Goal: Transaction & Acquisition: Purchase product/service

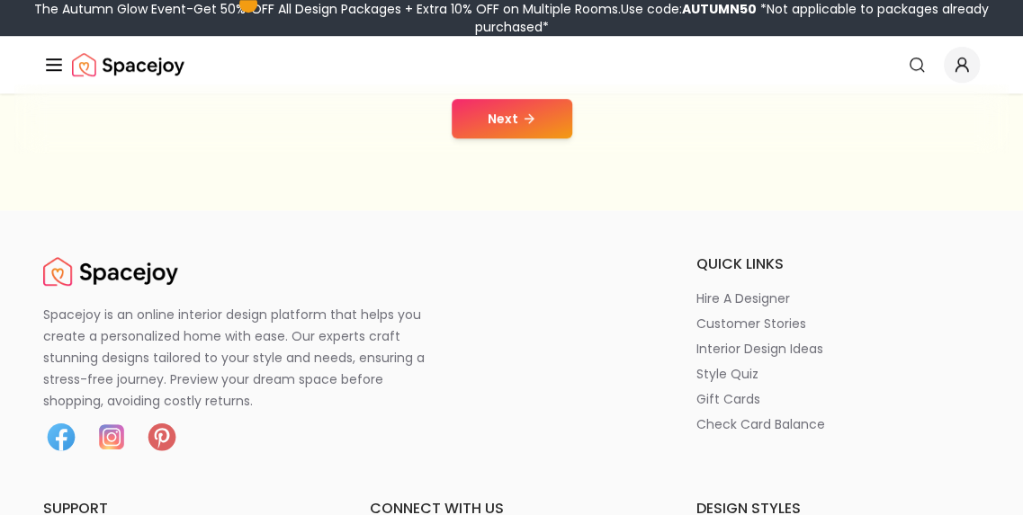
scroll to position [418, 0]
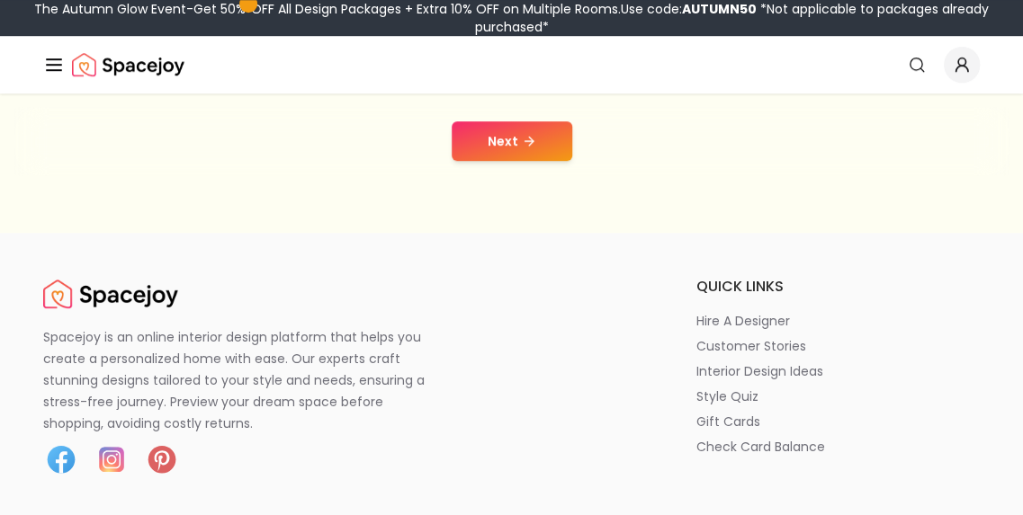
click at [525, 148] on button "Next" at bounding box center [512, 141] width 121 height 40
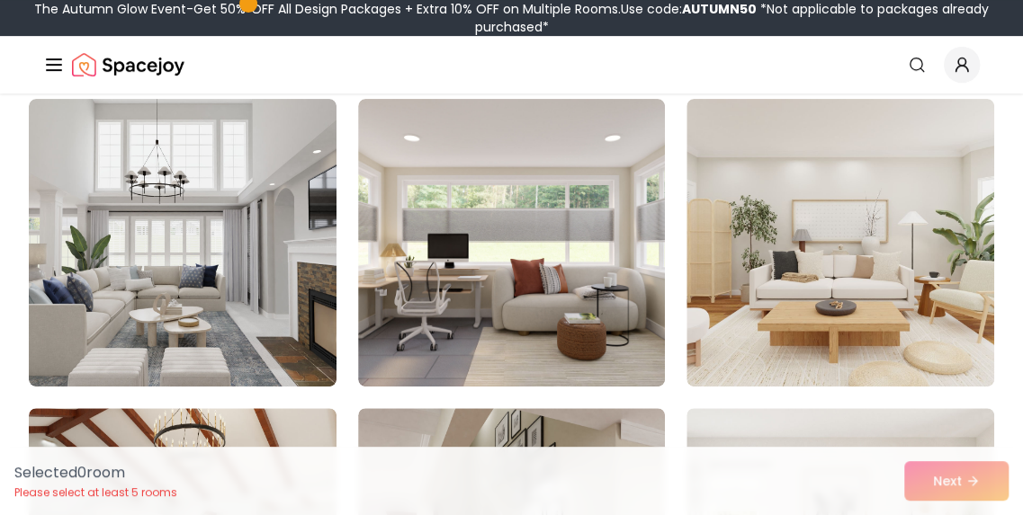
scroll to position [198, 0]
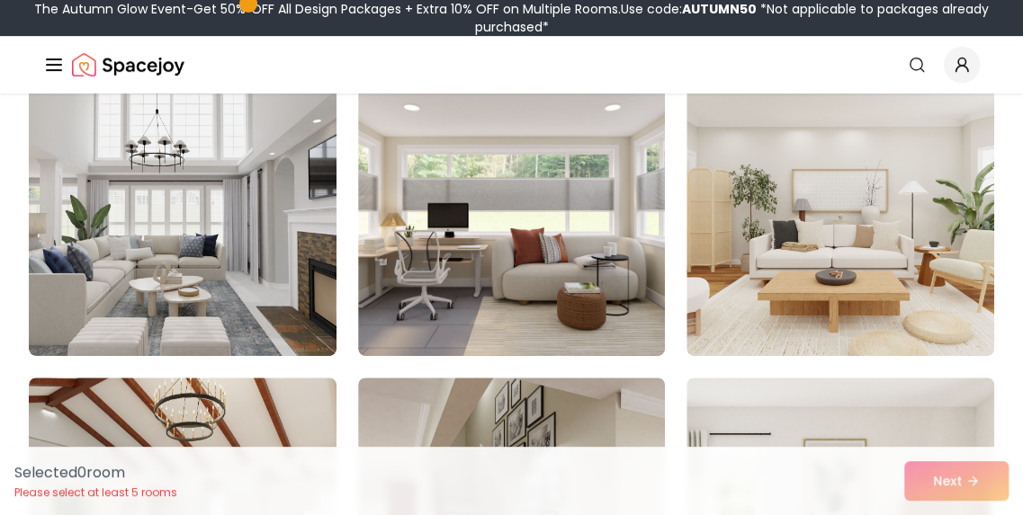
click at [230, 159] on img at bounding box center [183, 212] width 308 height 288
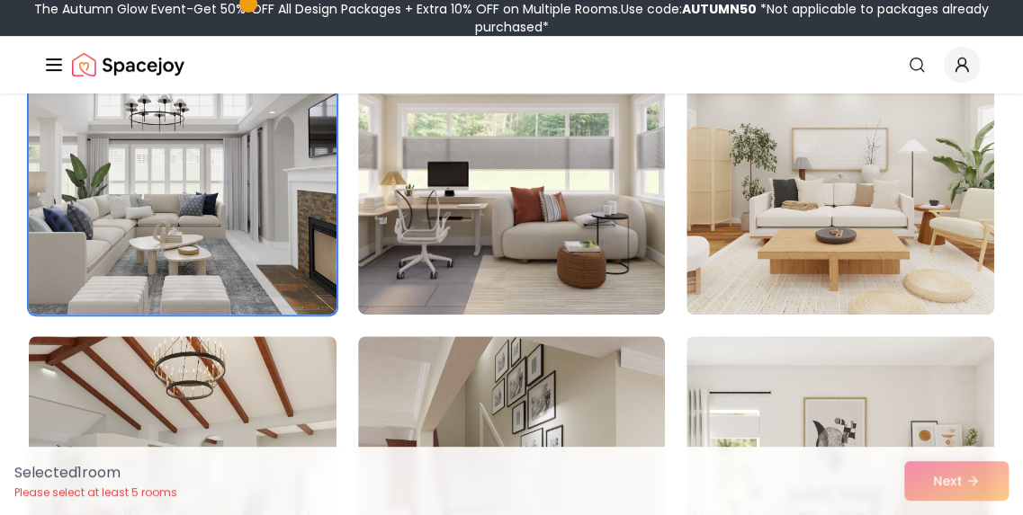
scroll to position [287, 0]
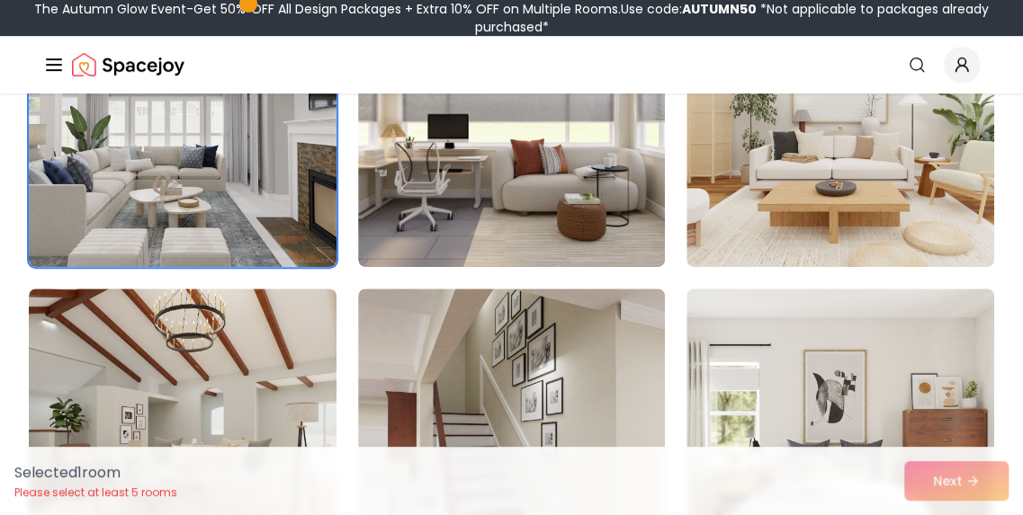
click at [409, 159] on img at bounding box center [512, 123] width 308 height 288
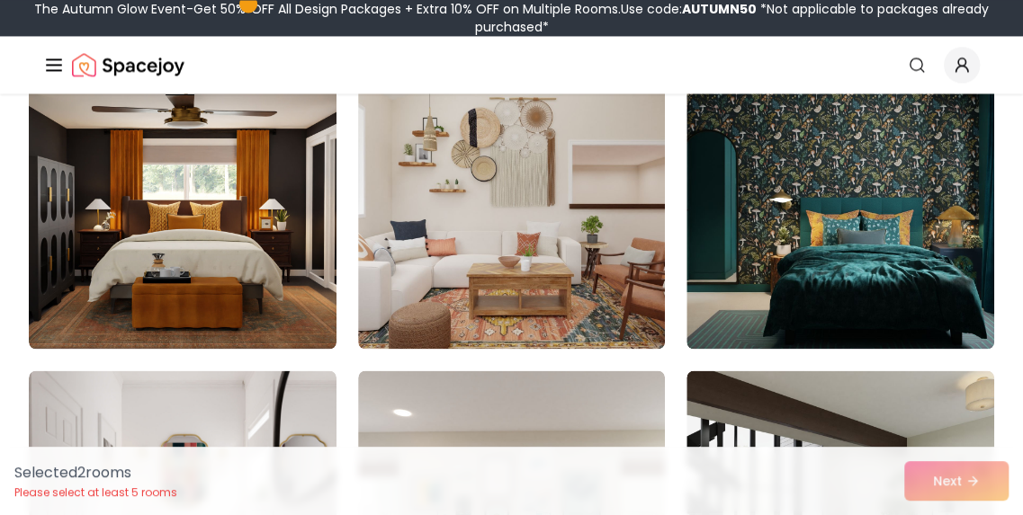
scroll to position [4293, 0]
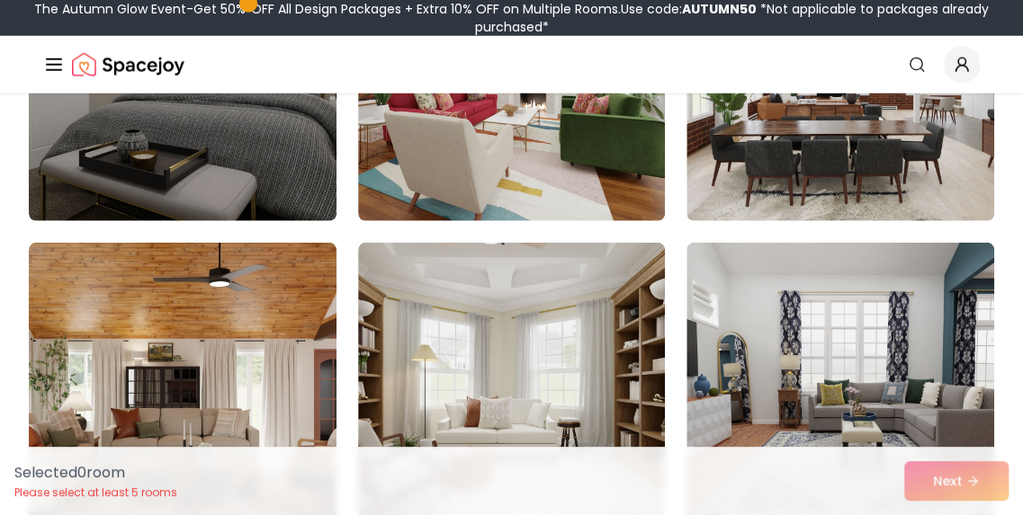
scroll to position [2449, 0]
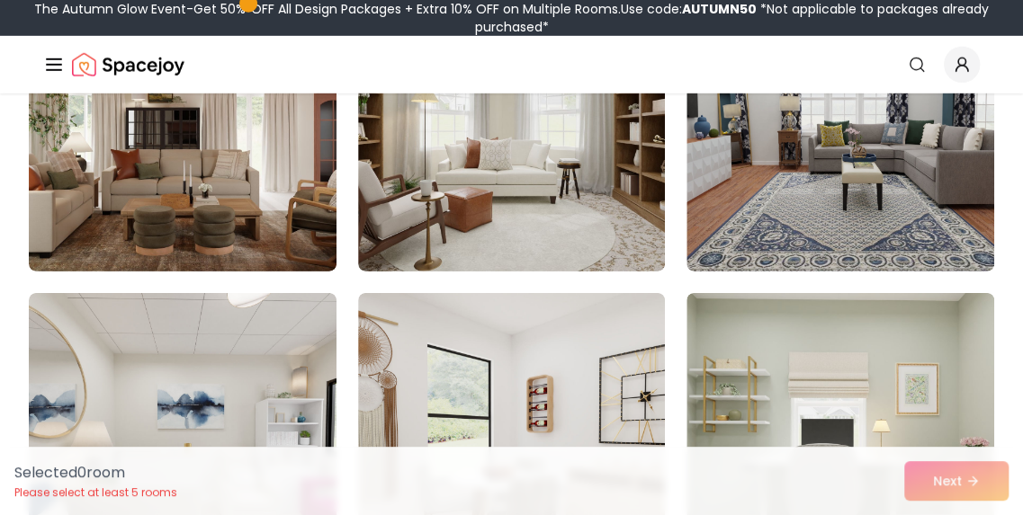
click at [825, 421] on img at bounding box center [840, 437] width 308 height 288
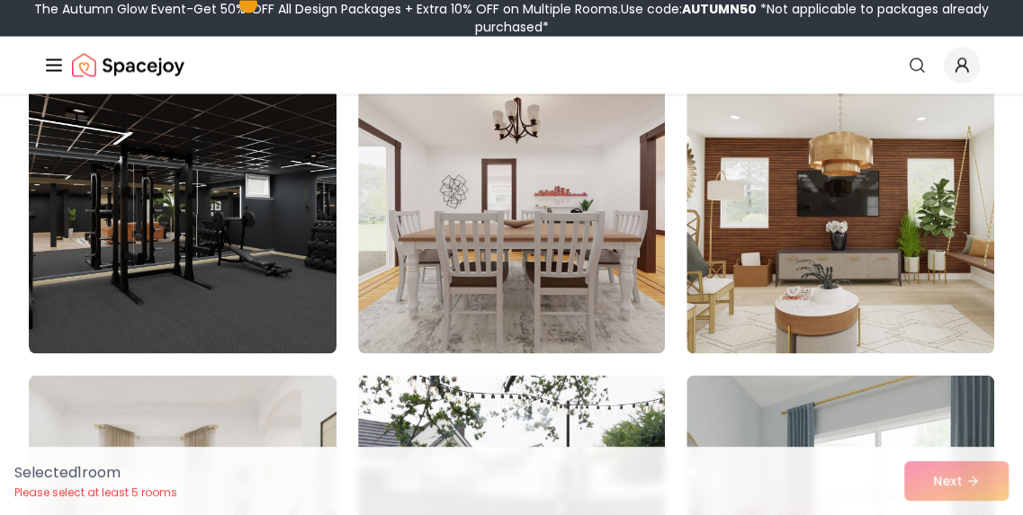
scroll to position [1313, 0]
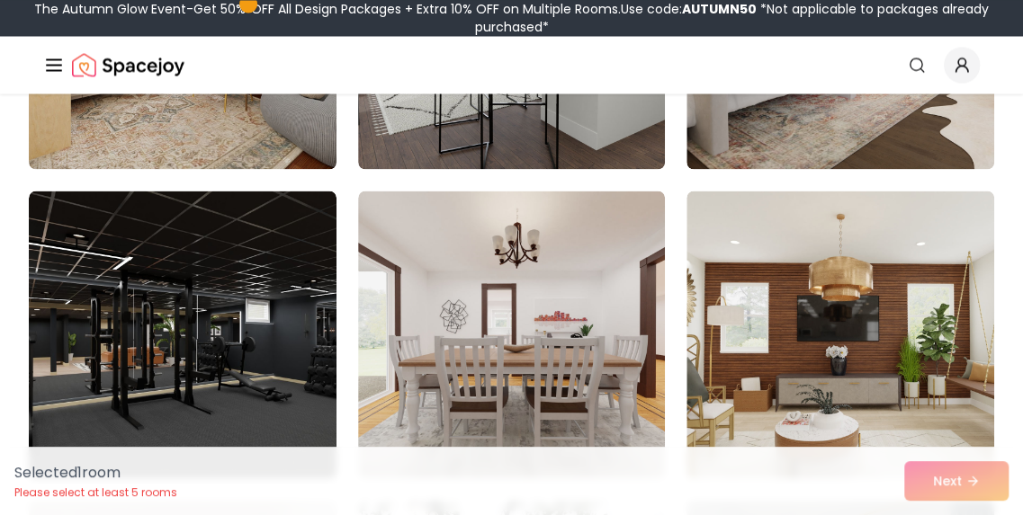
click at [864, 315] on img at bounding box center [840, 335] width 308 height 288
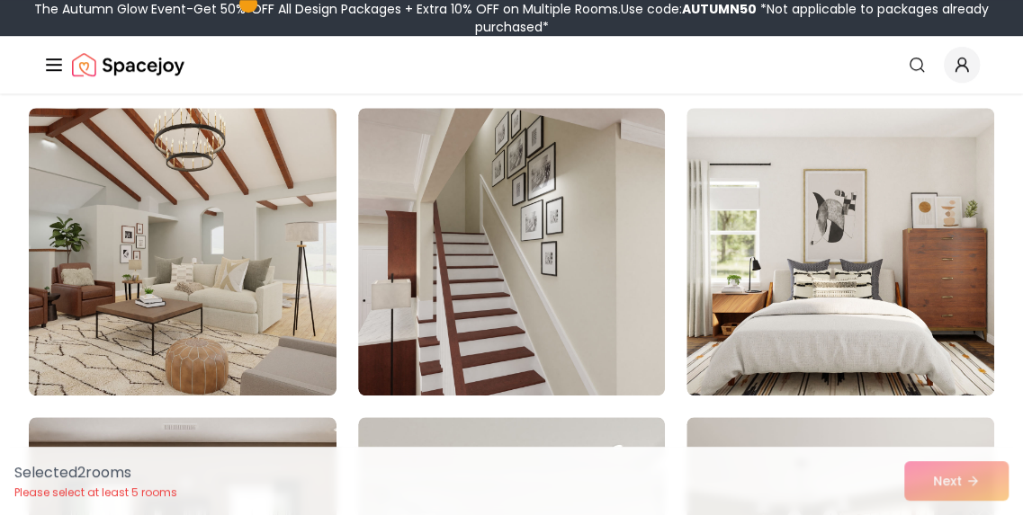
scroll to position [473, 0]
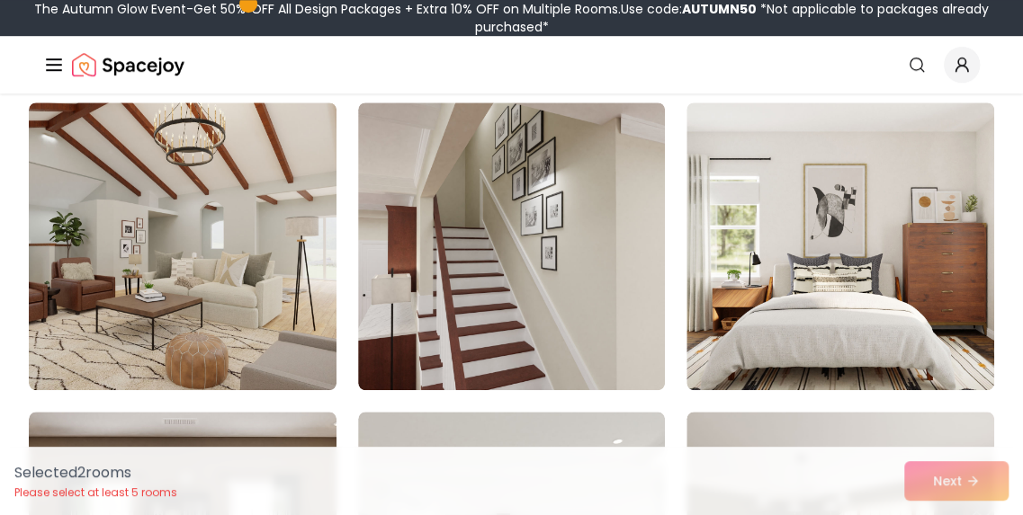
click at [462, 255] on img at bounding box center [512, 247] width 308 height 288
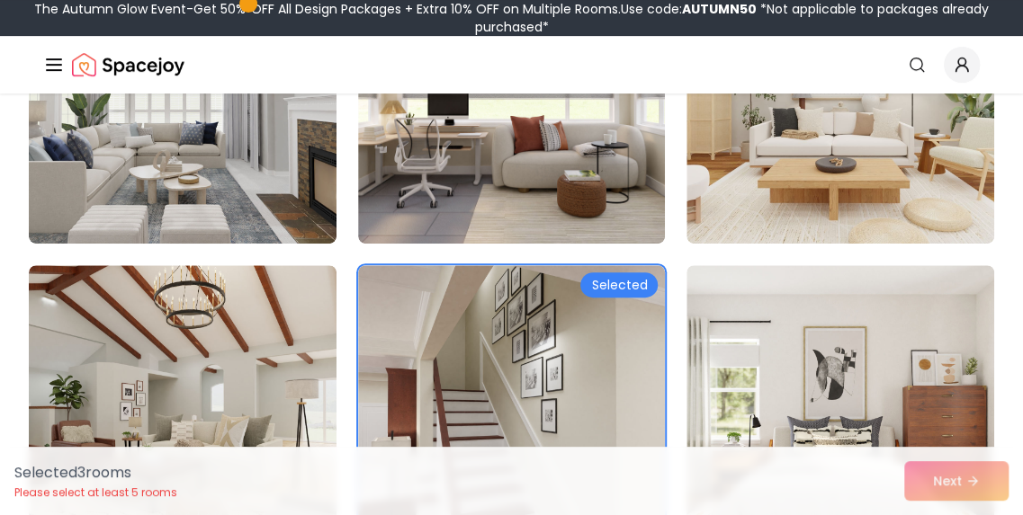
scroll to position [223, 0]
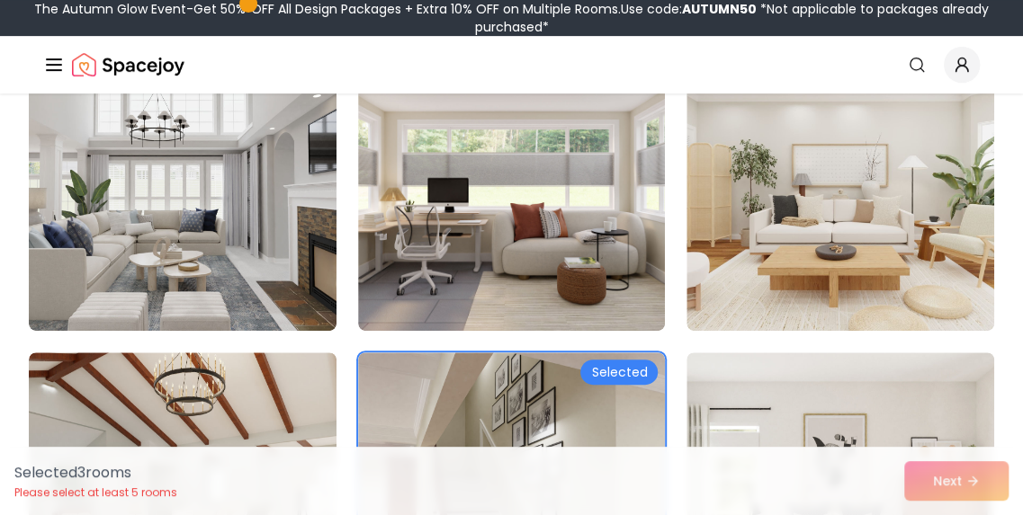
click at [416, 198] on img at bounding box center [512, 187] width 308 height 288
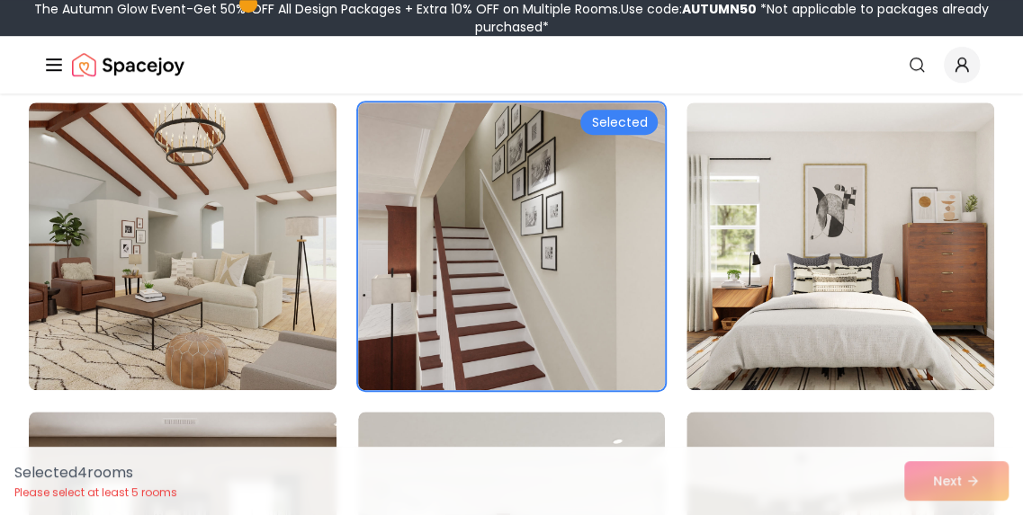
scroll to position [525, 0]
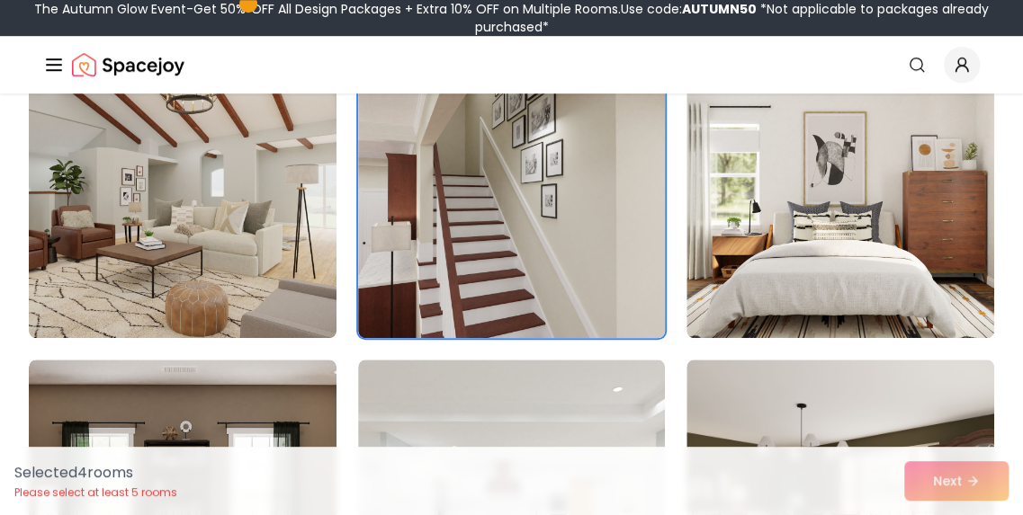
click at [477, 228] on img at bounding box center [512, 194] width 308 height 288
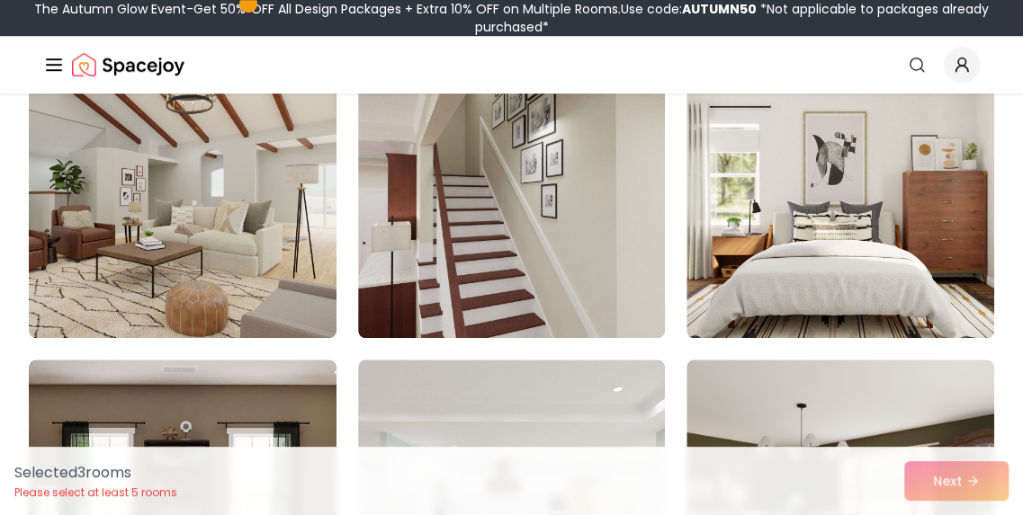
click at [748, 228] on img at bounding box center [840, 194] width 308 height 288
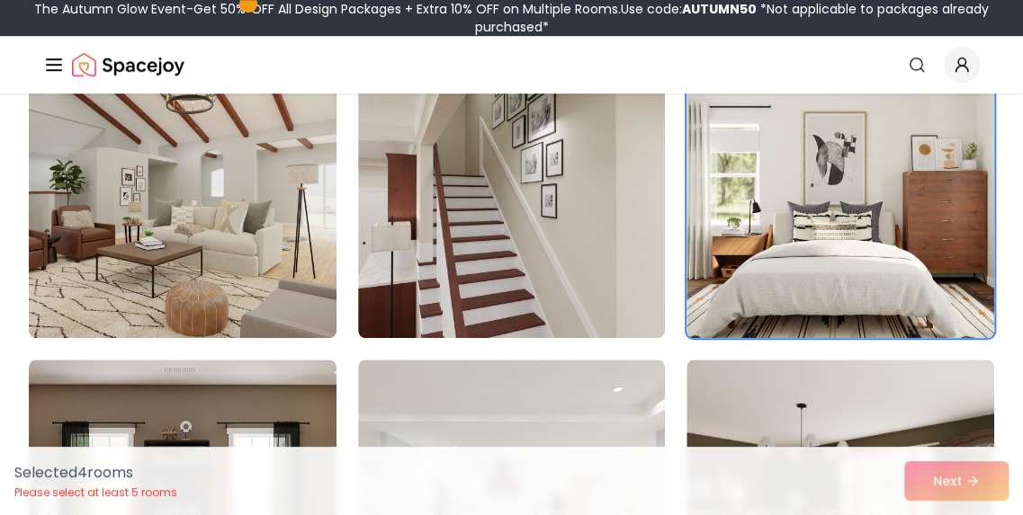
click at [184, 228] on img at bounding box center [183, 194] width 308 height 288
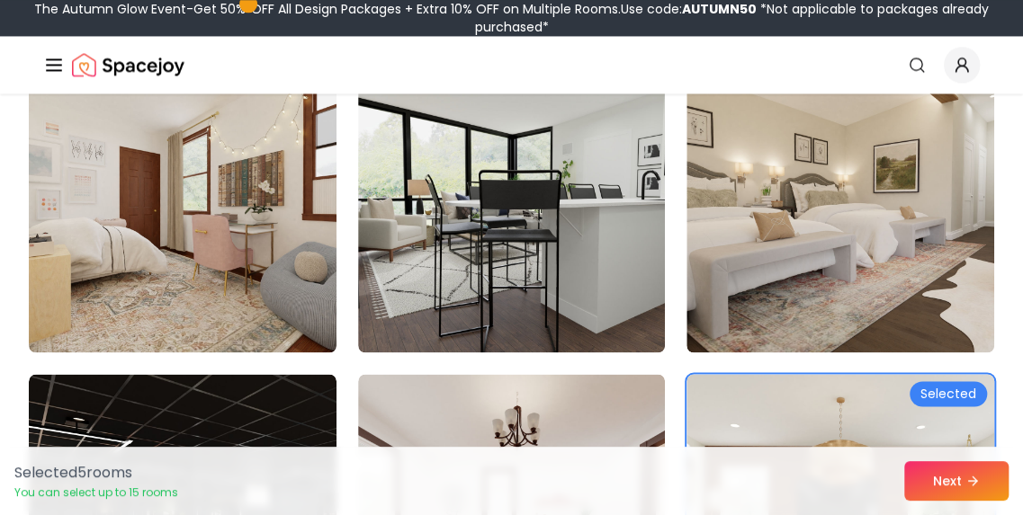
scroll to position [1218, 0]
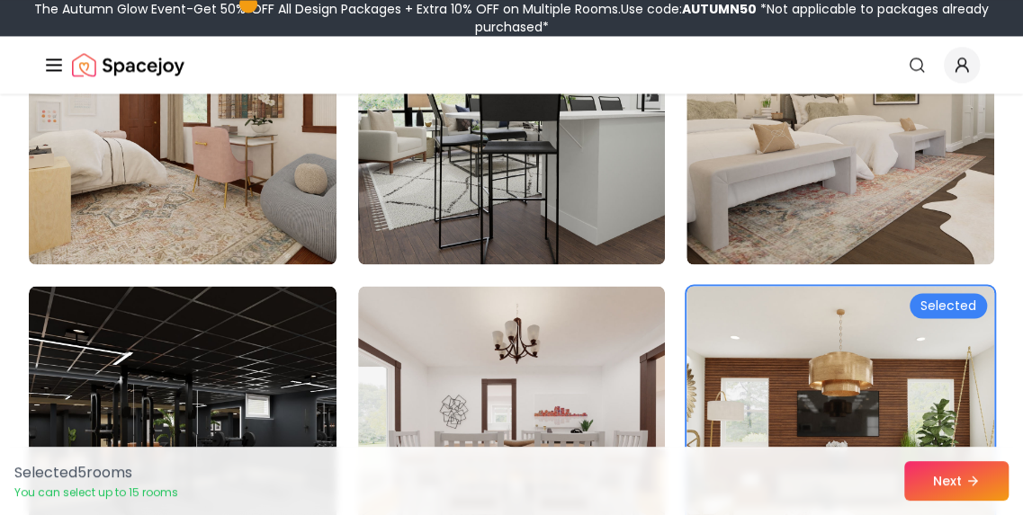
click at [966, 496] on button "Next" at bounding box center [956, 481] width 104 height 40
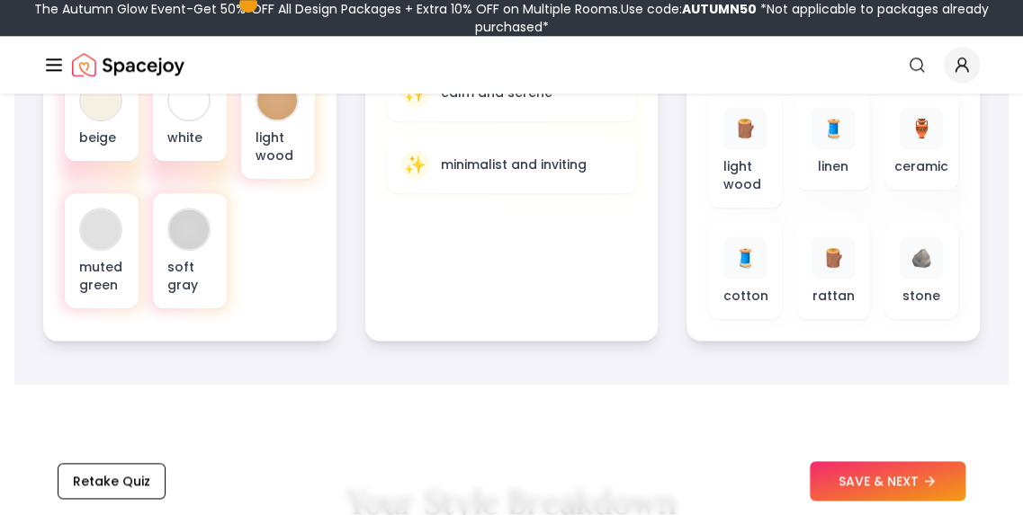
scroll to position [799, 0]
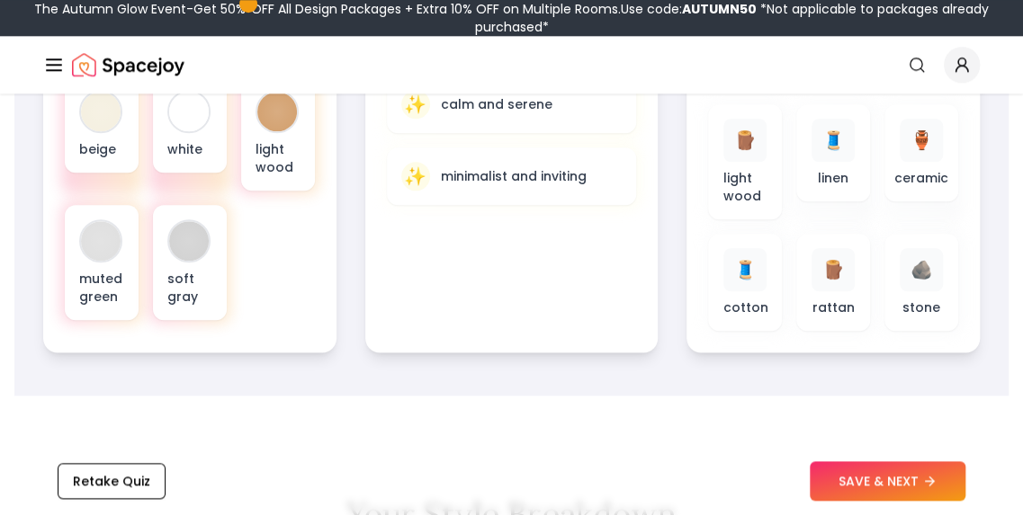
click at [905, 487] on button "SAVE & NEXT" at bounding box center [888, 481] width 156 height 40
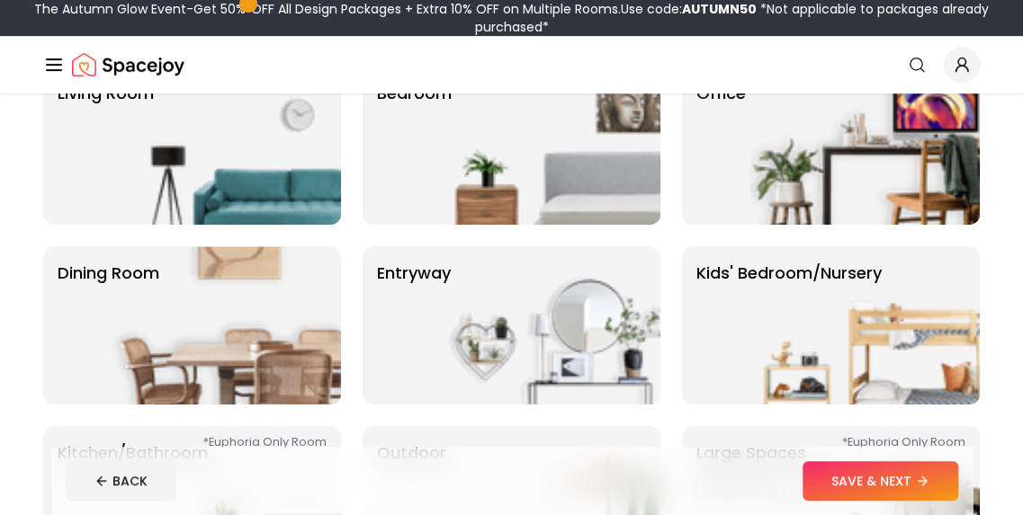
scroll to position [144, 0]
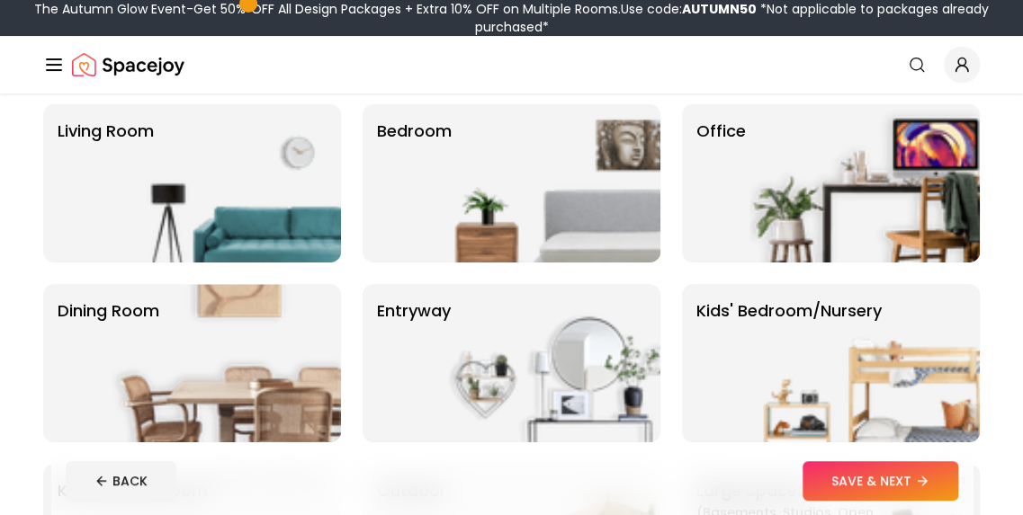
click at [891, 199] on img at bounding box center [864, 183] width 230 height 158
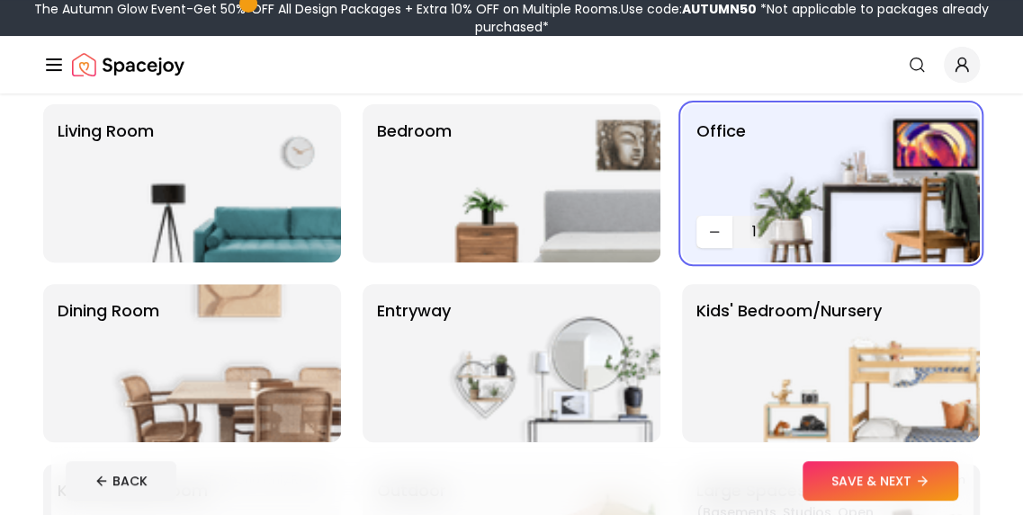
click at [256, 199] on img at bounding box center [226, 183] width 230 height 158
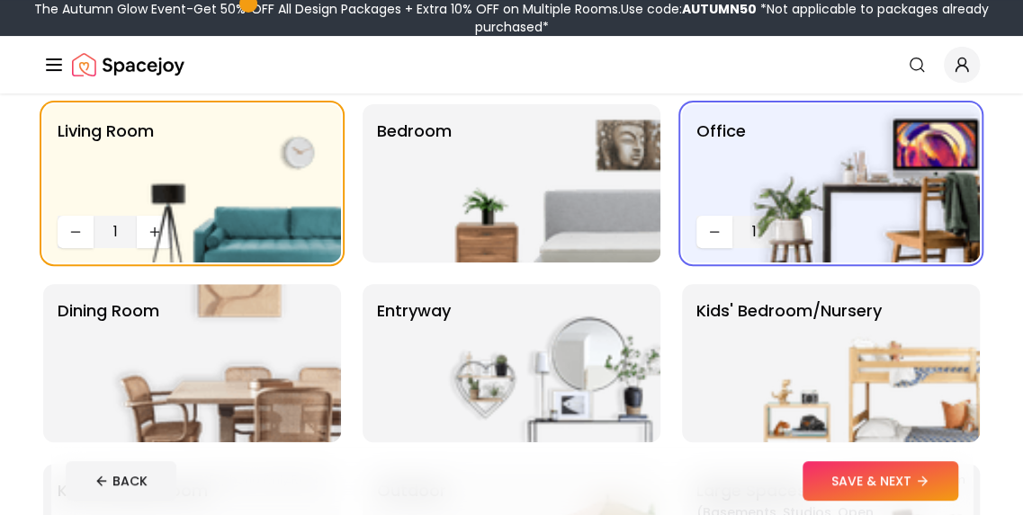
click at [483, 199] on img at bounding box center [545, 183] width 230 height 158
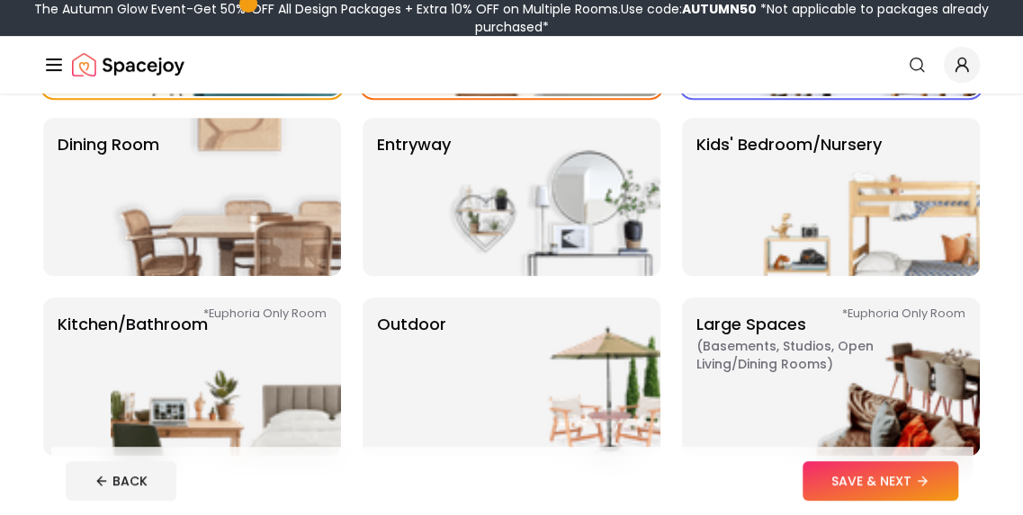
scroll to position [327, 0]
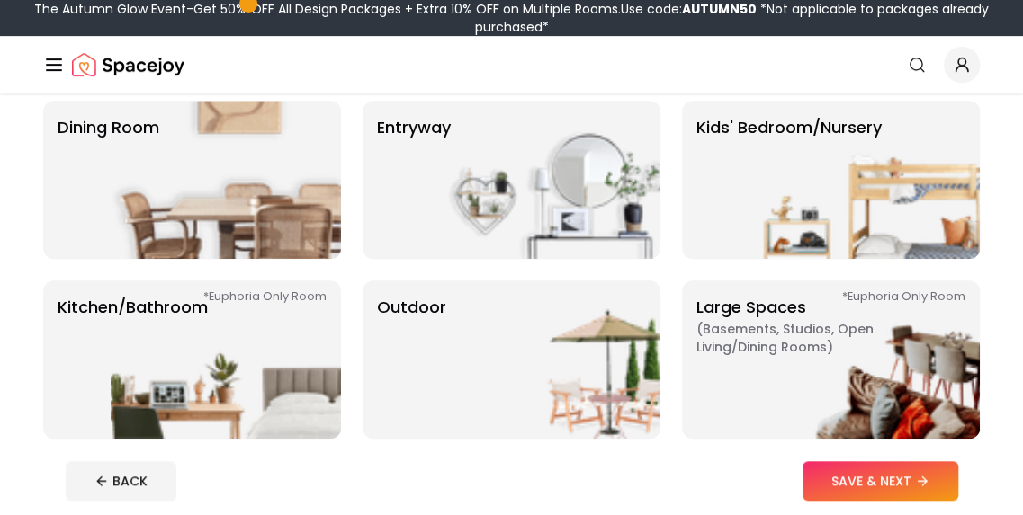
click at [862, 215] on img at bounding box center [864, 180] width 230 height 158
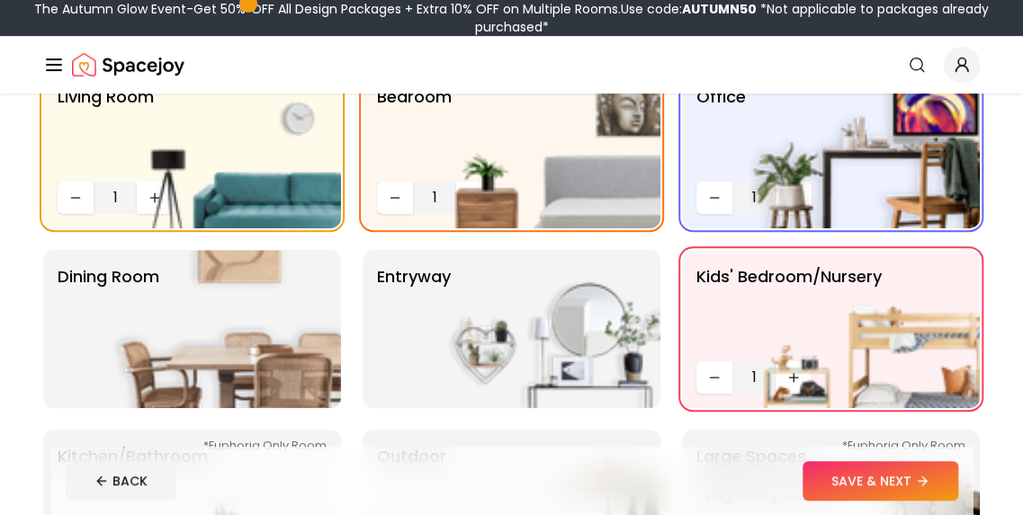
scroll to position [147, 0]
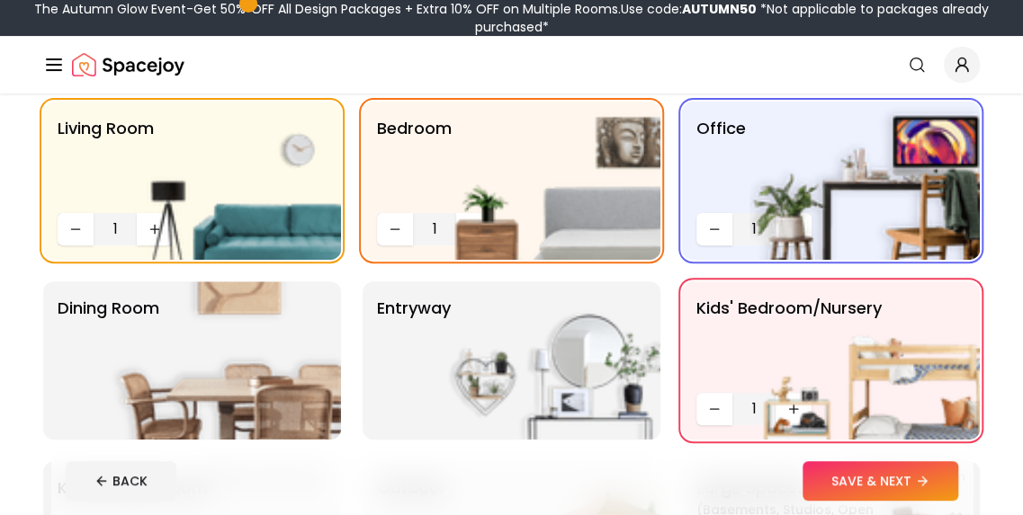
click at [552, 184] on img at bounding box center [545, 181] width 230 height 158
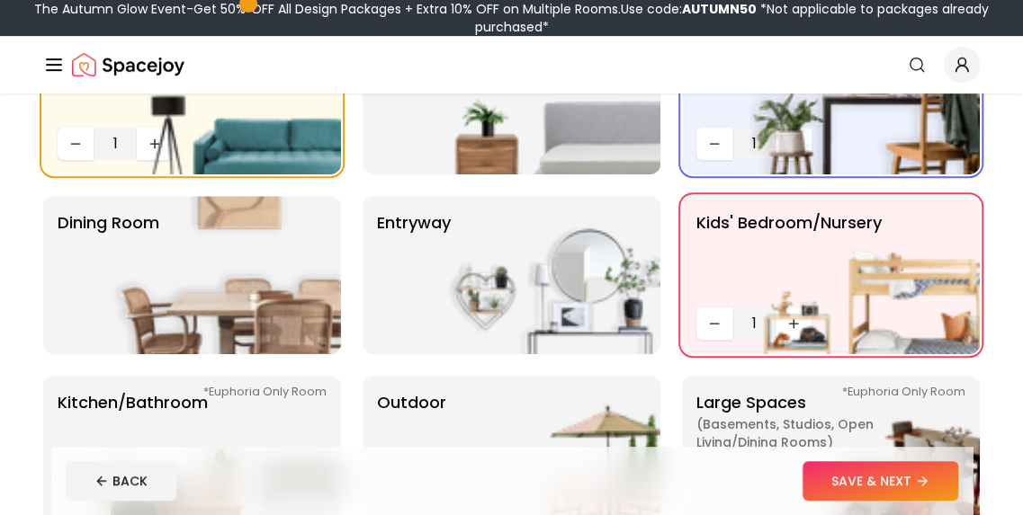
scroll to position [306, 0]
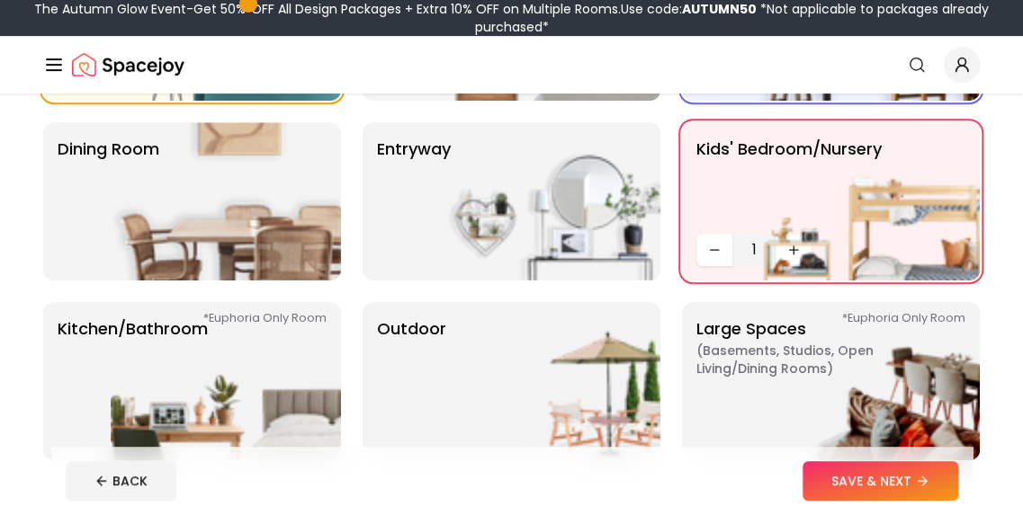
click at [319, 226] on img at bounding box center [226, 201] width 230 height 158
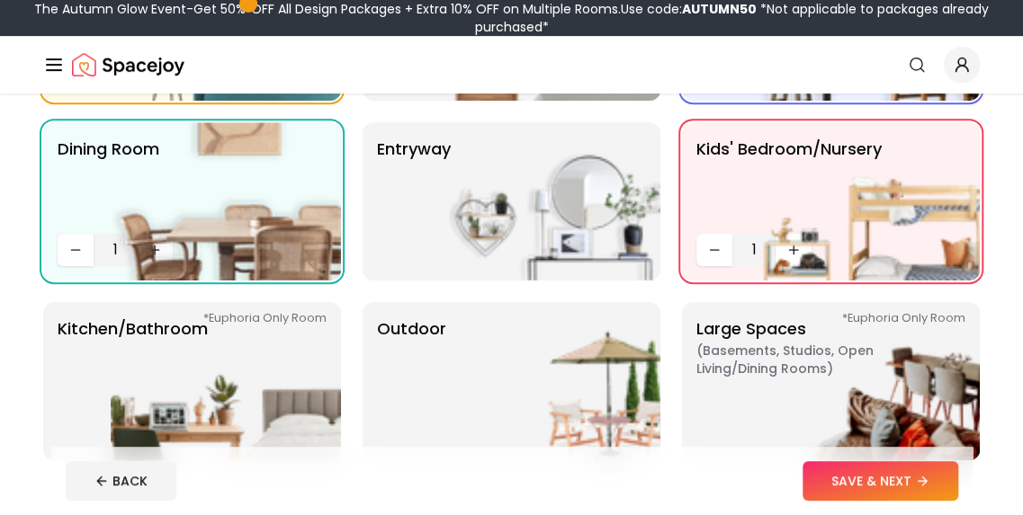
click at [319, 391] on img at bounding box center [226, 381] width 230 height 158
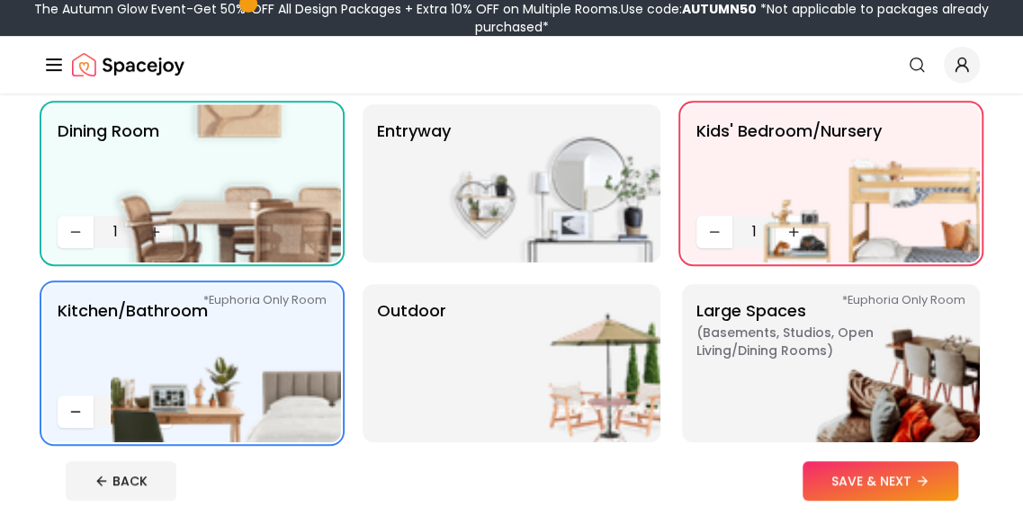
scroll to position [403, 0]
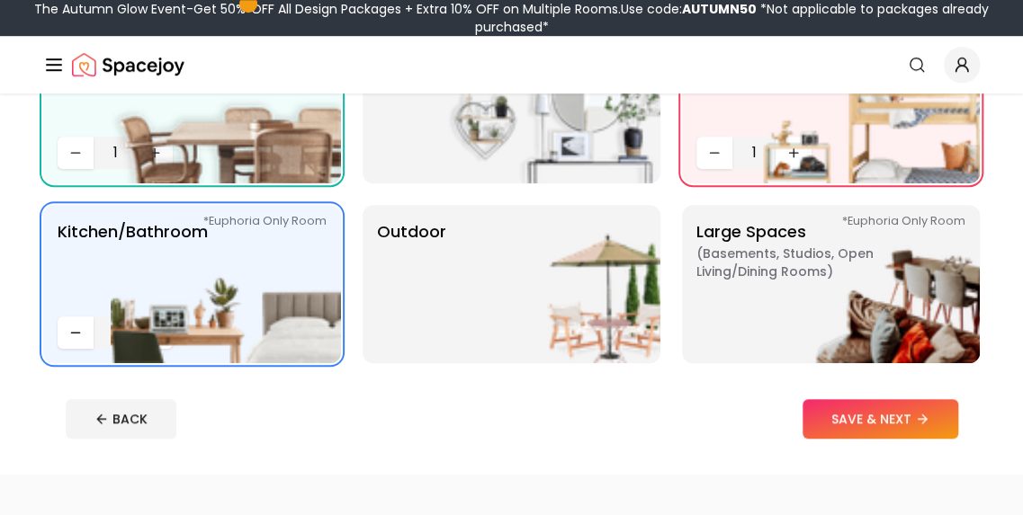
click at [513, 303] on img at bounding box center [545, 284] width 230 height 158
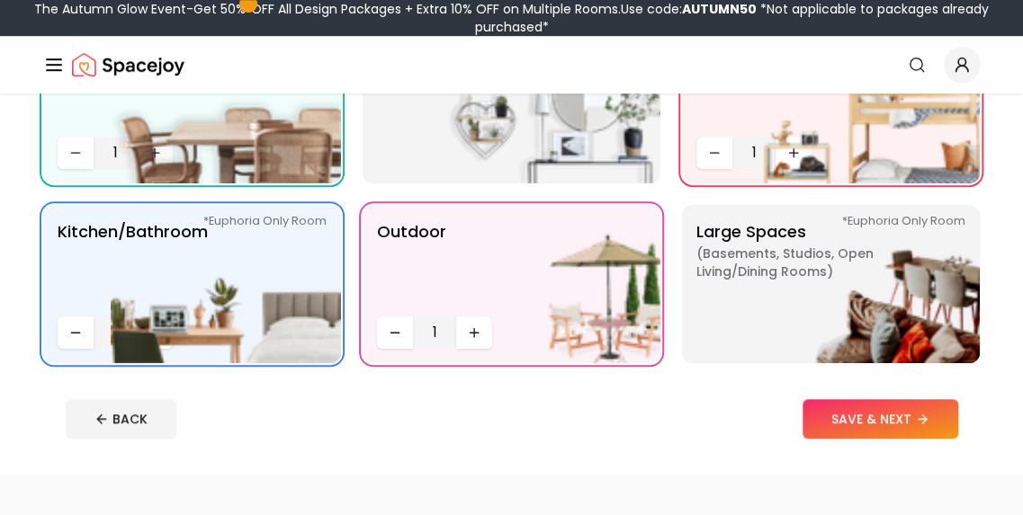
drag, startPoint x: 709, startPoint y: 255, endPoint x: 738, endPoint y: 255, distance: 28.8
click at [734, 255] on span "( Basements, Studios, Open living/dining rooms )" at bounding box center [808, 263] width 225 height 36
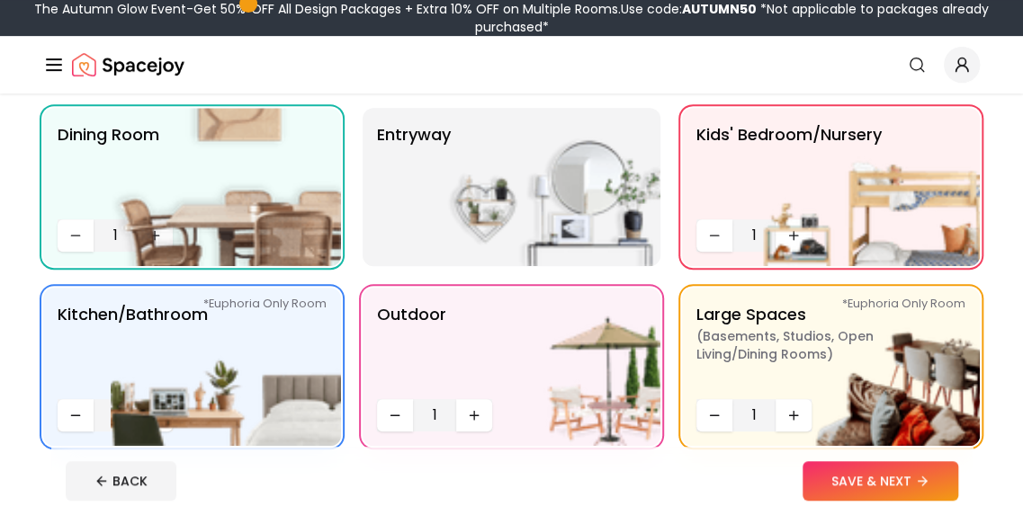
scroll to position [320, 0]
click at [791, 240] on img at bounding box center [864, 187] width 230 height 158
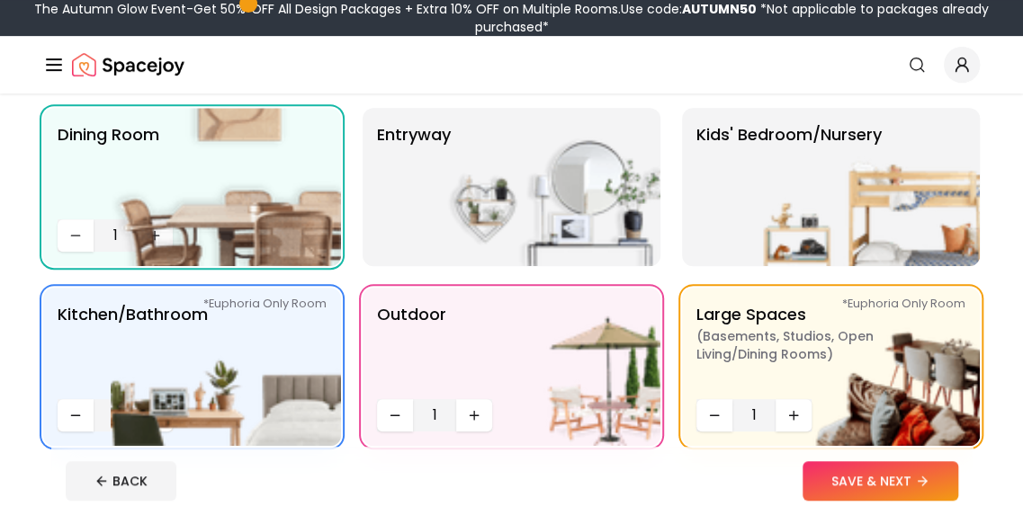
click at [878, 188] on img at bounding box center [864, 187] width 230 height 158
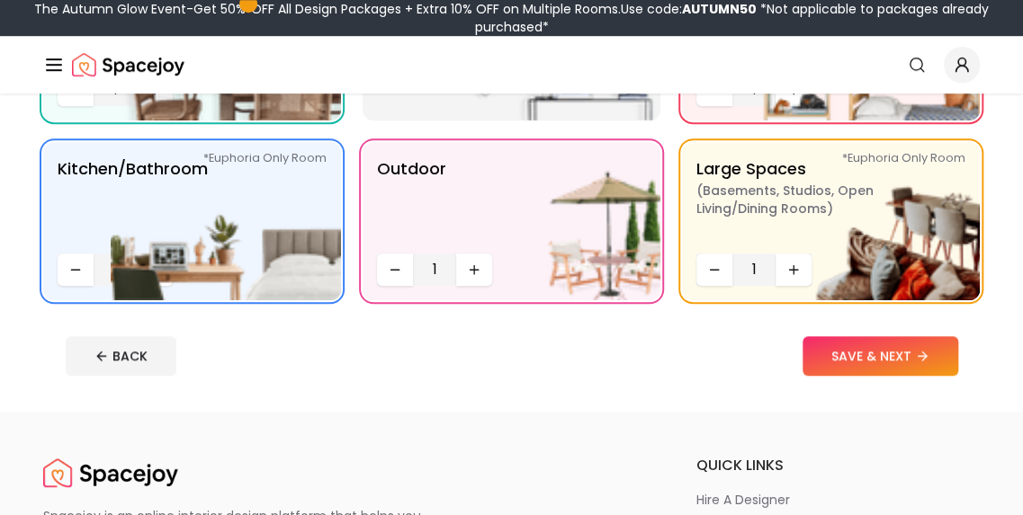
scroll to position [513, 0]
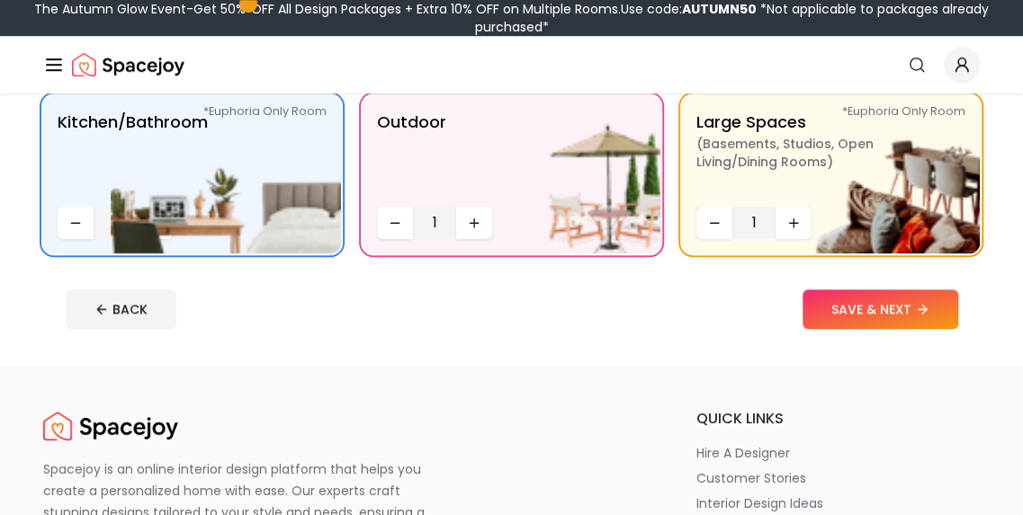
click at [78, 228] on icon "Decrease quantity" at bounding box center [75, 223] width 14 height 14
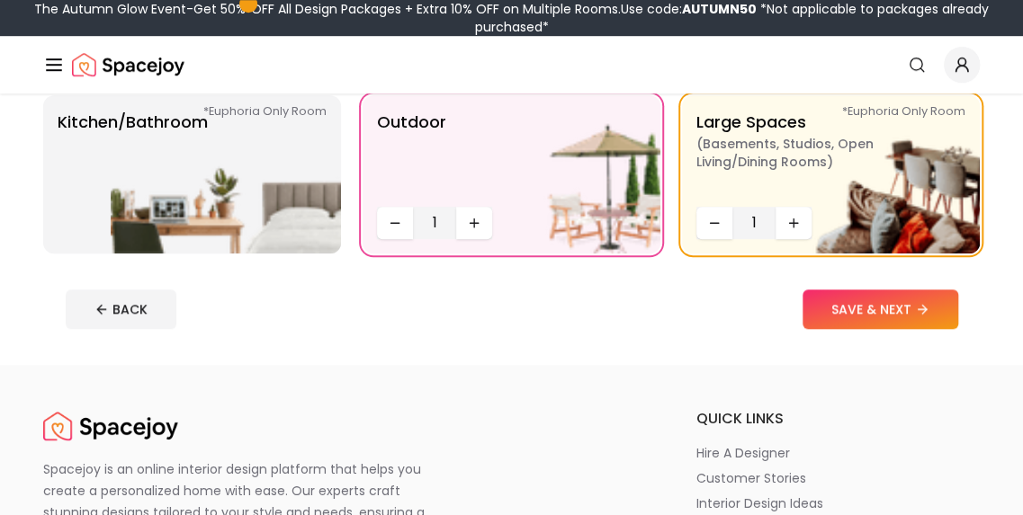
click at [95, 215] on p "Kitchen/Bathroom *Euphoria Only Room" at bounding box center [133, 175] width 150 height 130
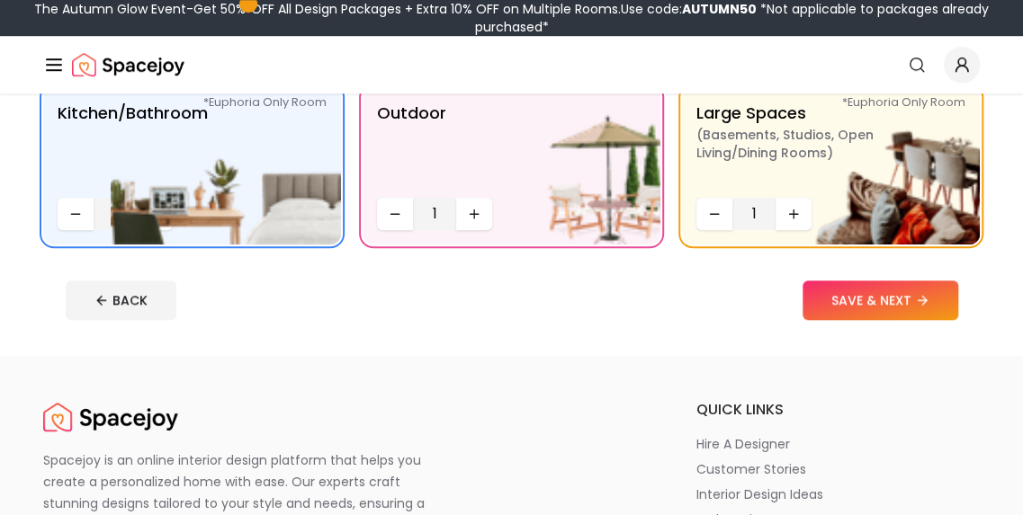
scroll to position [534, 0]
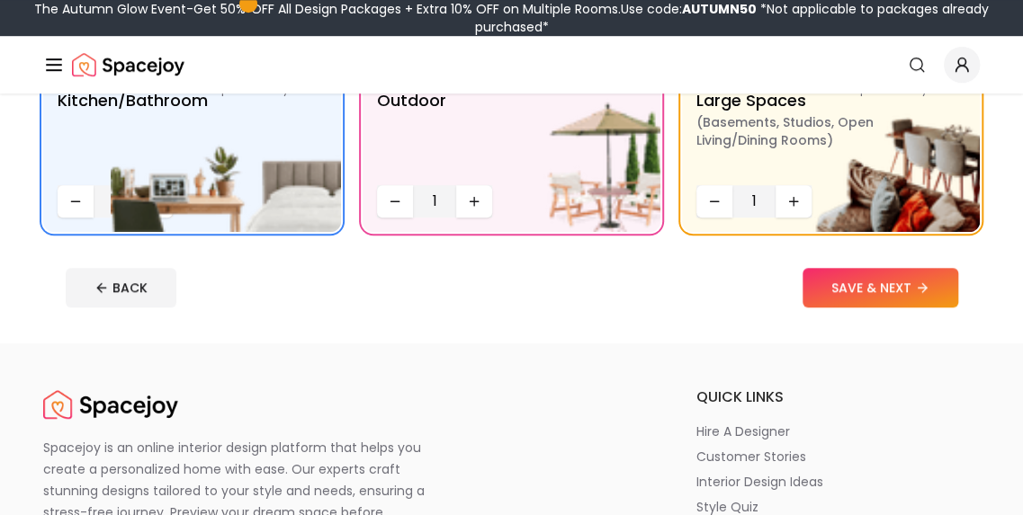
click at [857, 278] on button "SAVE & NEXT" at bounding box center [880, 288] width 156 height 40
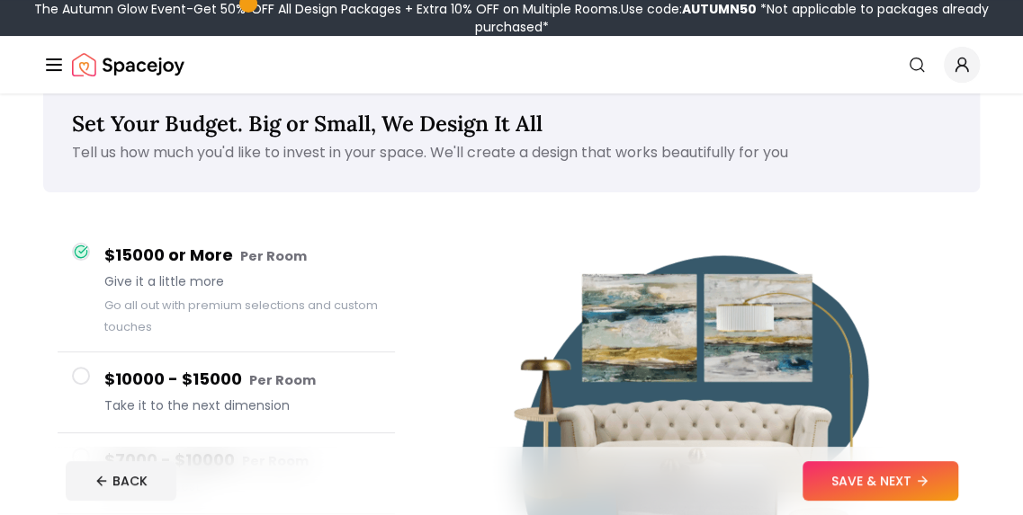
scroll to position [36, 0]
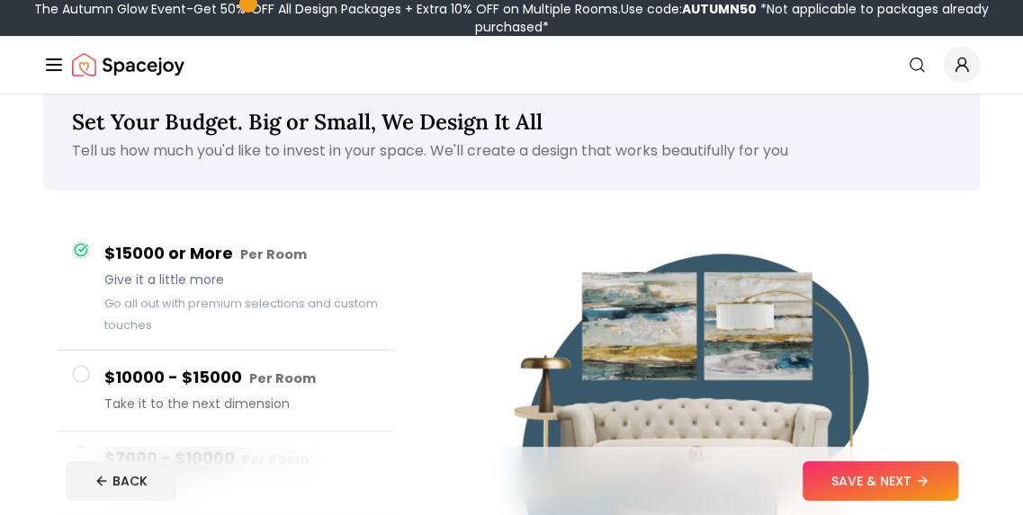
click at [863, 478] on button "SAVE & NEXT" at bounding box center [880, 481] width 156 height 40
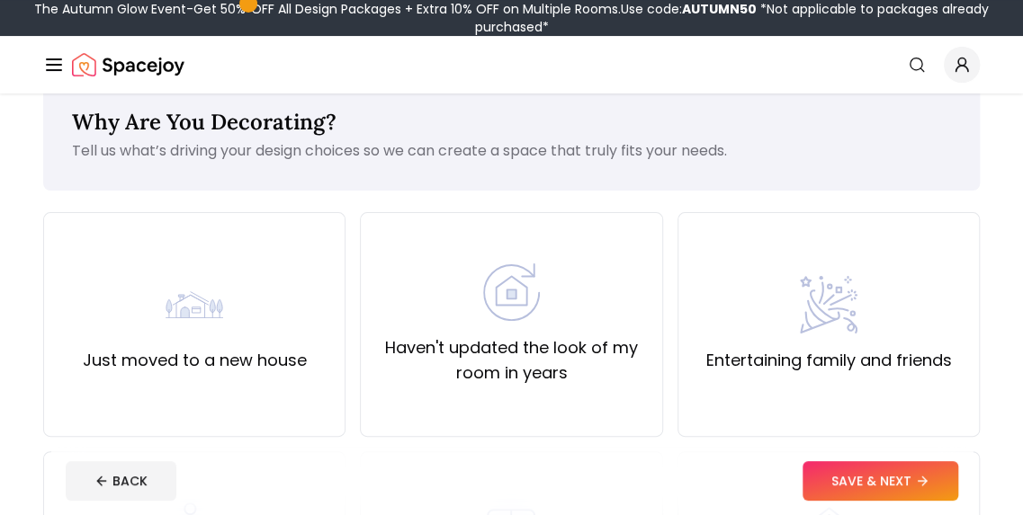
click at [863, 478] on button "SAVE & NEXT" at bounding box center [880, 481] width 156 height 40
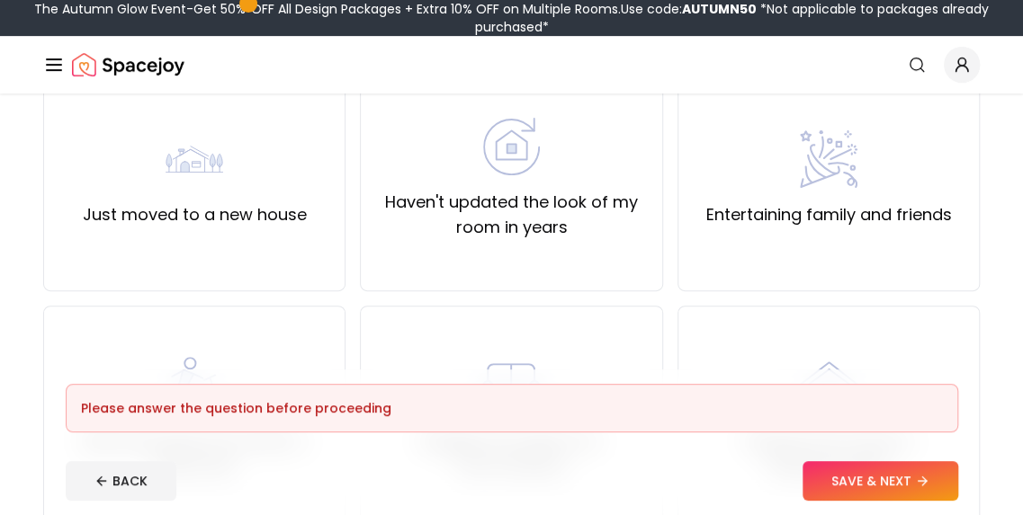
scroll to position [128, 0]
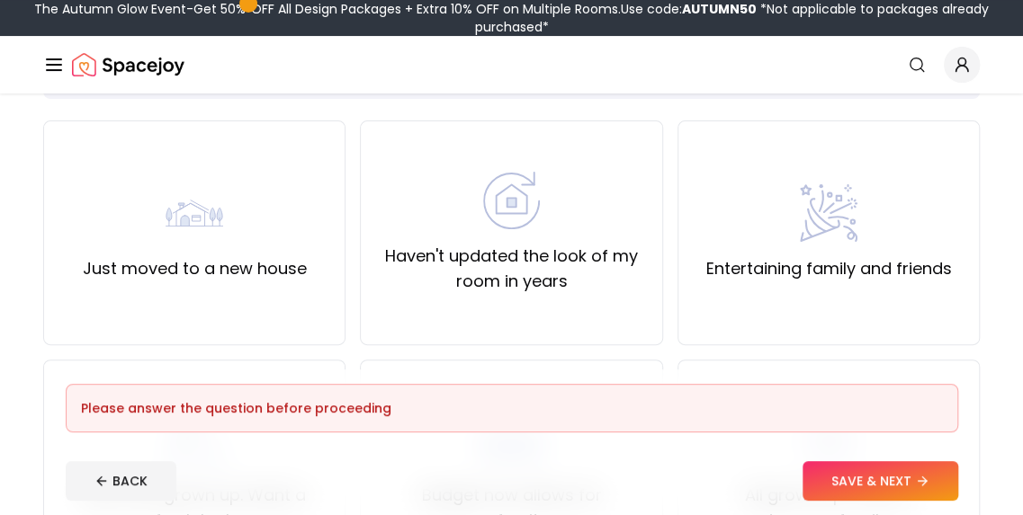
click at [951, 191] on div "Entertaining family and friends" at bounding box center [828, 232] width 246 height 97
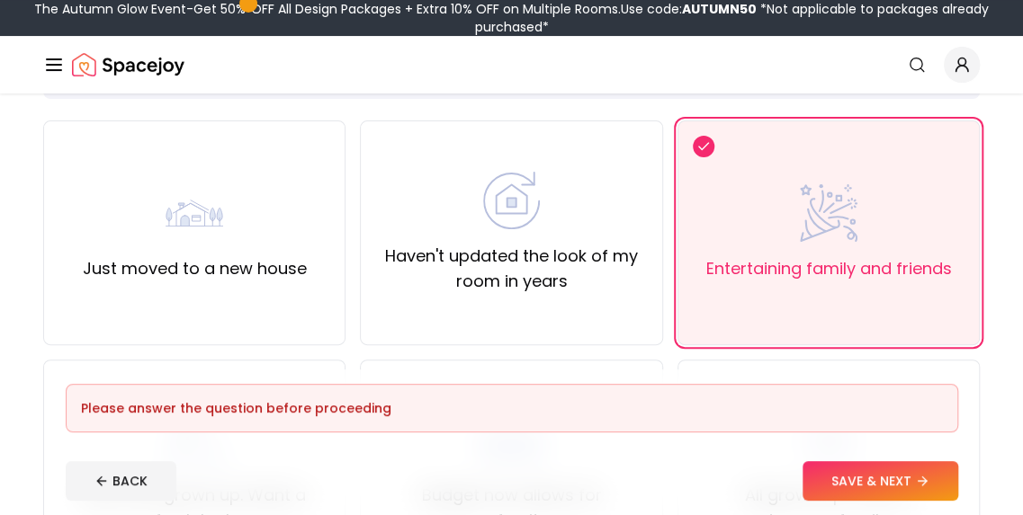
click at [874, 483] on button "SAVE & NEXT" at bounding box center [880, 481] width 156 height 40
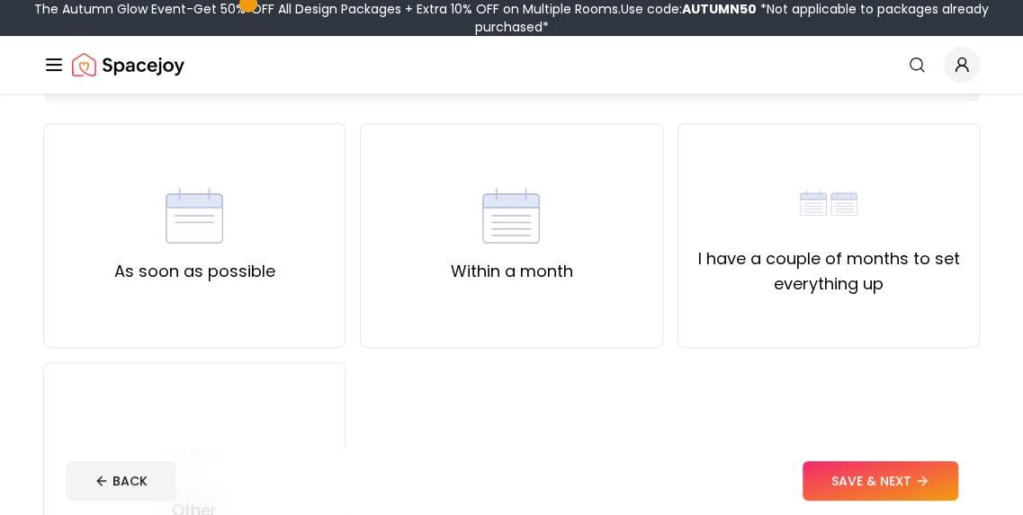
scroll to position [118, 0]
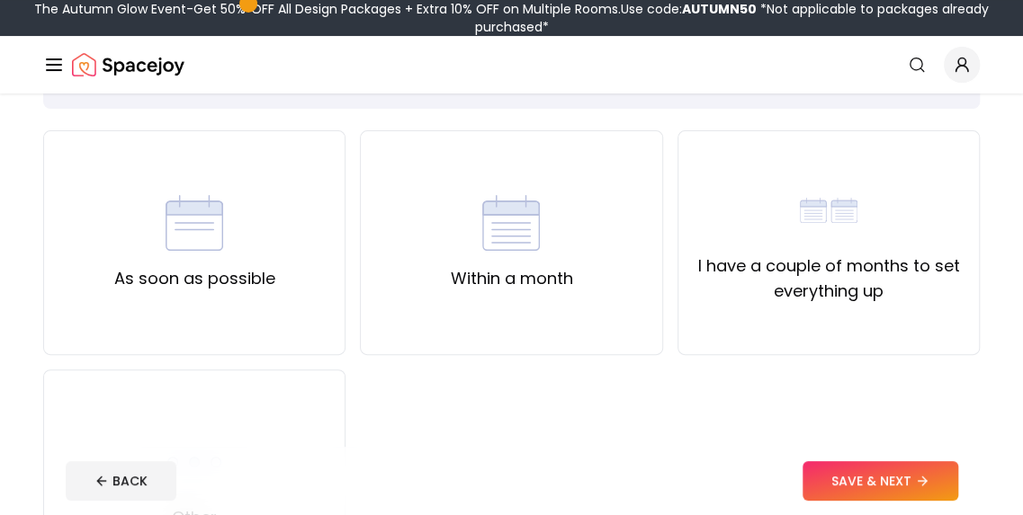
click at [141, 208] on div "As soon as possible" at bounding box center [194, 242] width 161 height 97
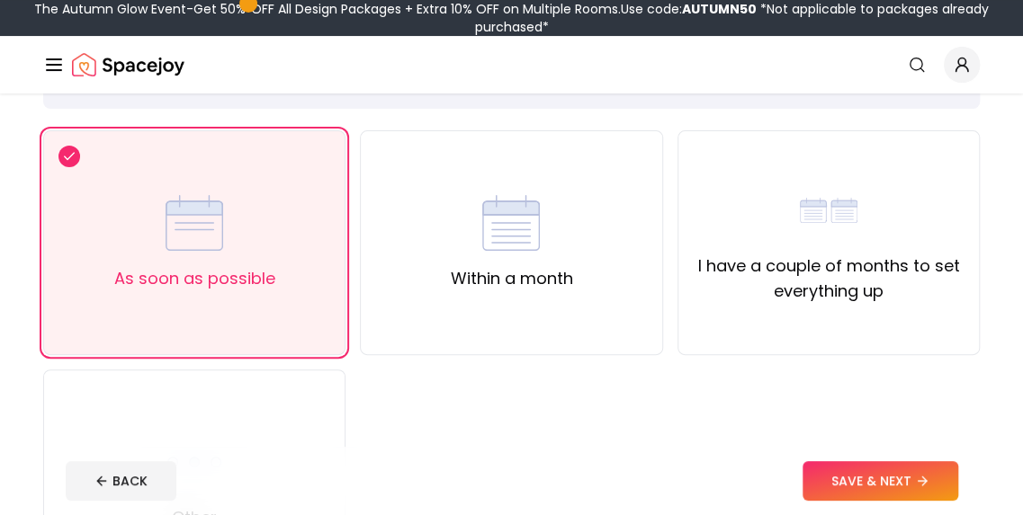
click at [882, 483] on button "SAVE & NEXT" at bounding box center [880, 481] width 156 height 40
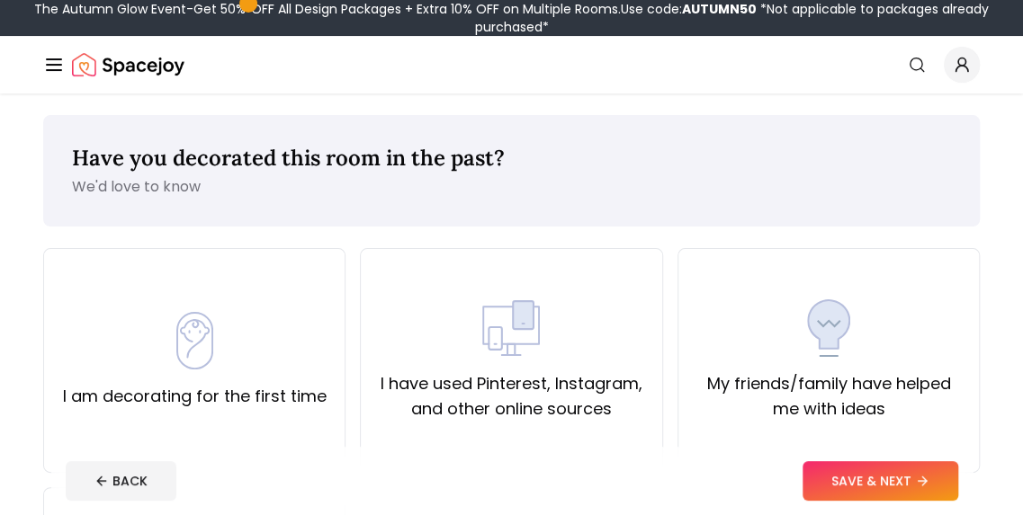
click at [167, 306] on div "I am decorating for the first time" at bounding box center [194, 360] width 302 height 225
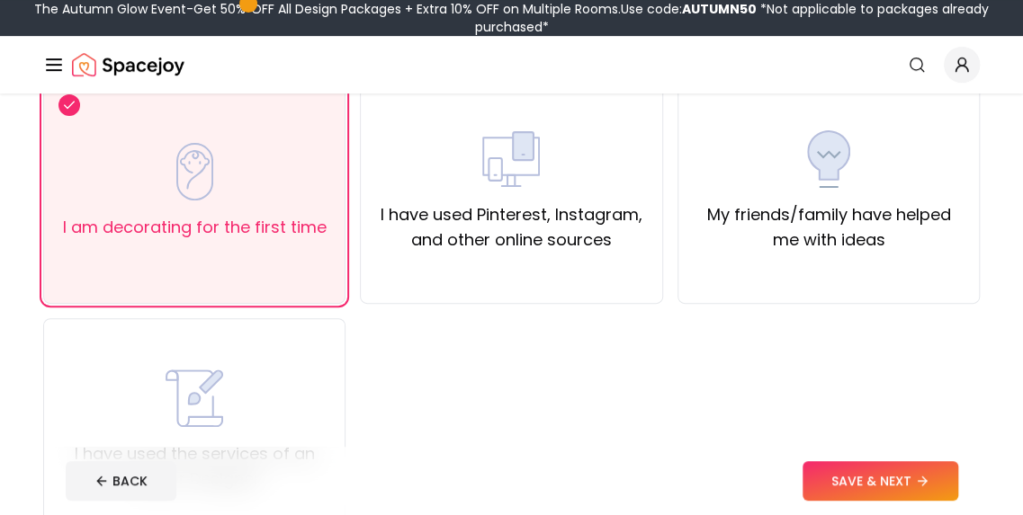
scroll to position [279, 0]
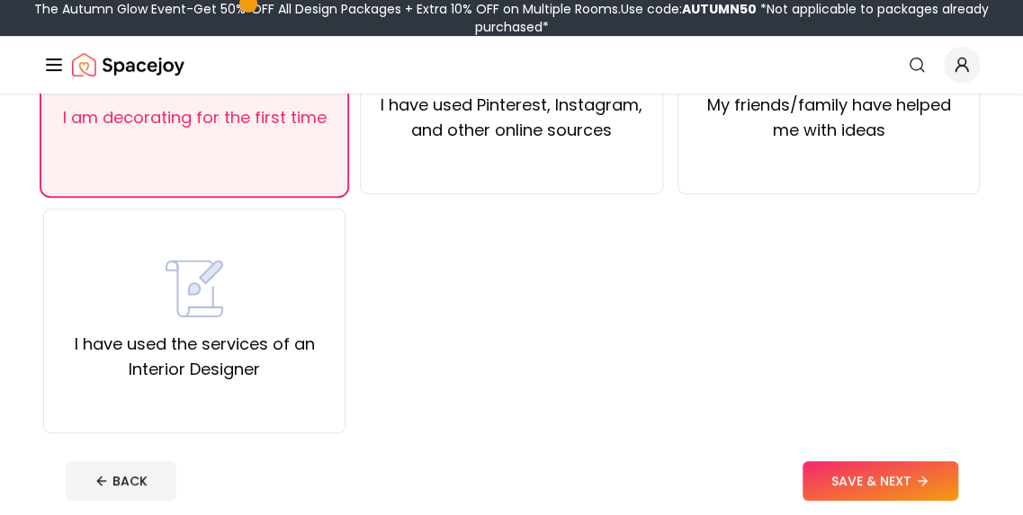
click at [907, 476] on button "SAVE & NEXT" at bounding box center [880, 481] width 156 height 40
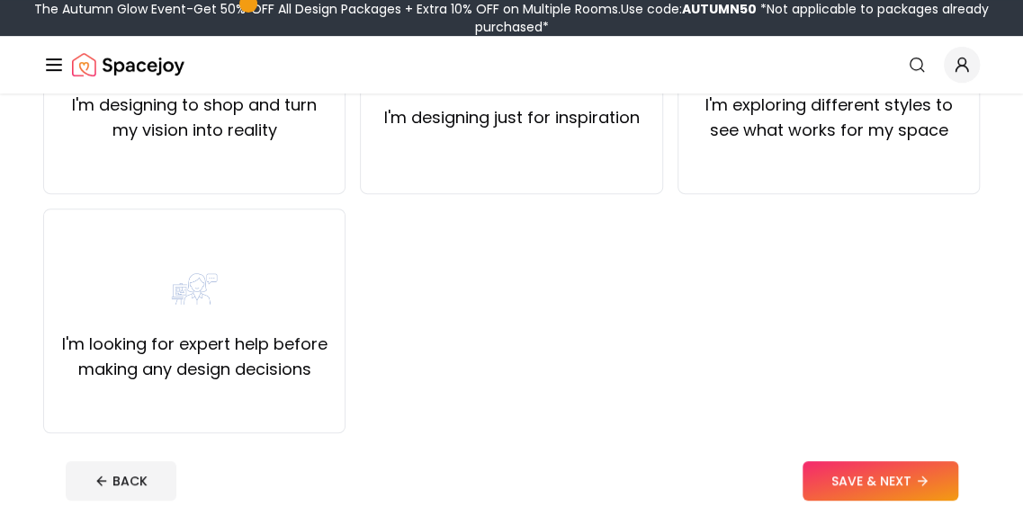
scroll to position [40, 0]
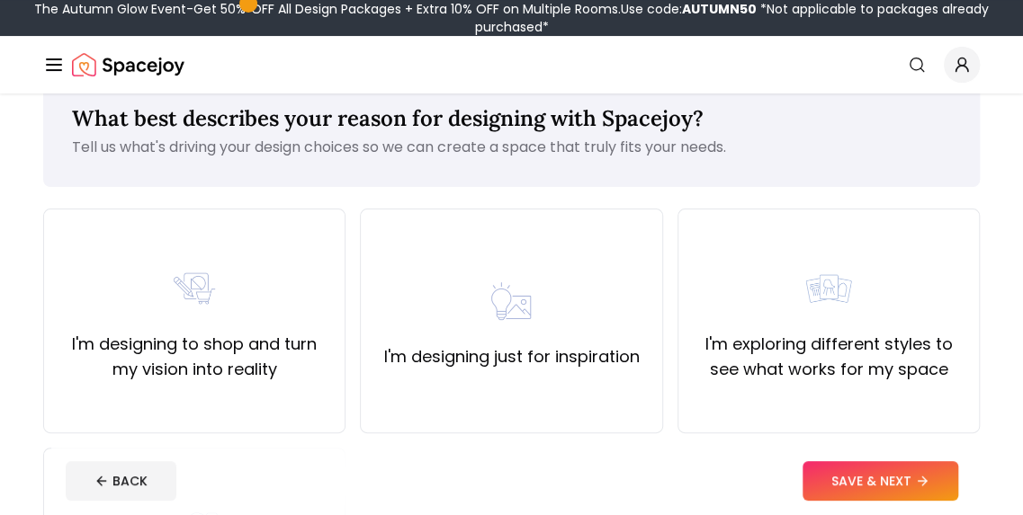
click at [615, 364] on label "I'm designing just for inspiration" at bounding box center [510, 357] width 255 height 25
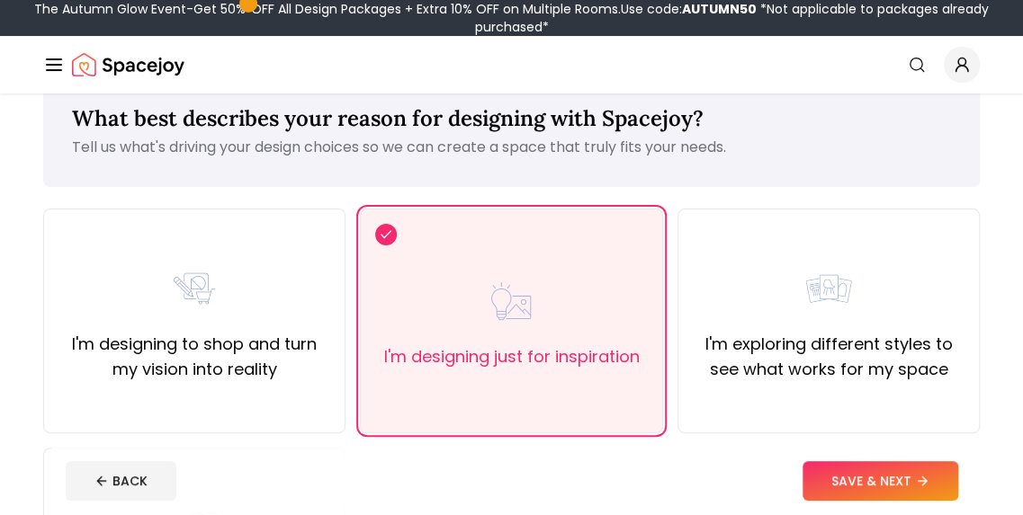
click at [761, 367] on label "I'm exploring different styles to see what works for my space" at bounding box center [829, 357] width 272 height 50
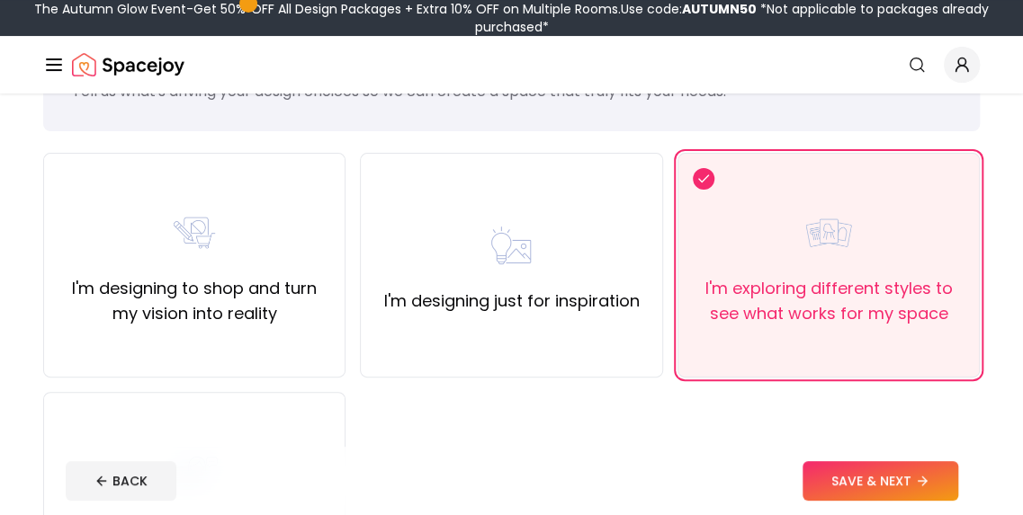
scroll to position [207, 0]
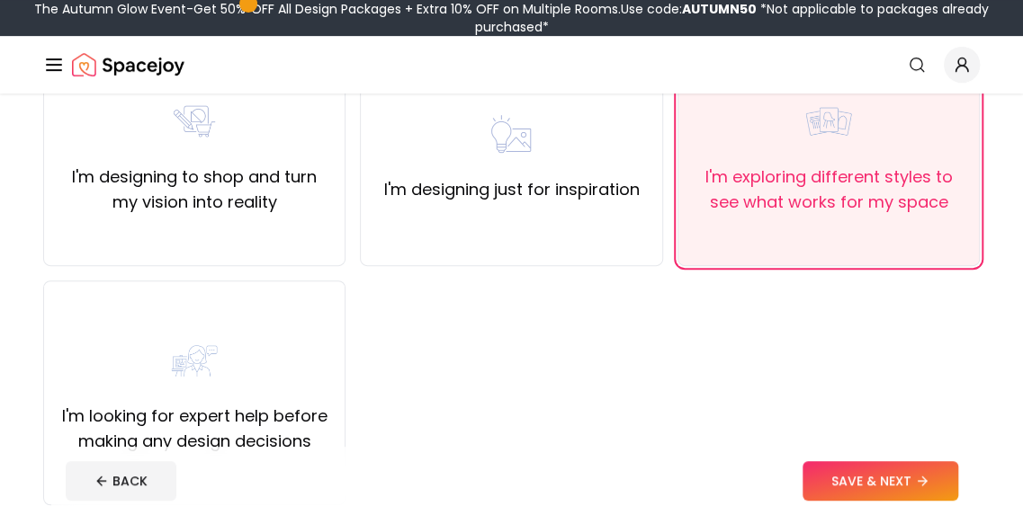
click at [913, 471] on button "SAVE & NEXT" at bounding box center [880, 481] width 156 height 40
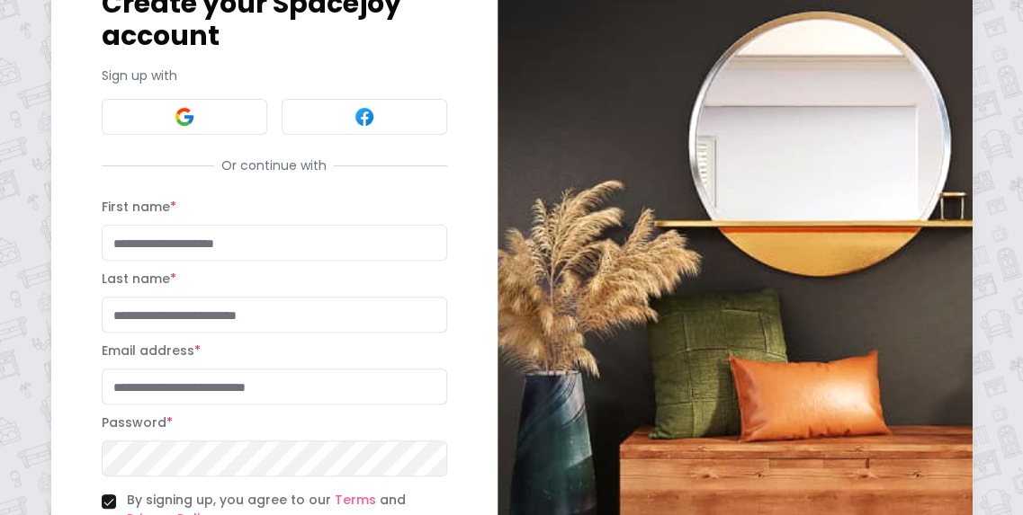
scroll to position [150, 0]
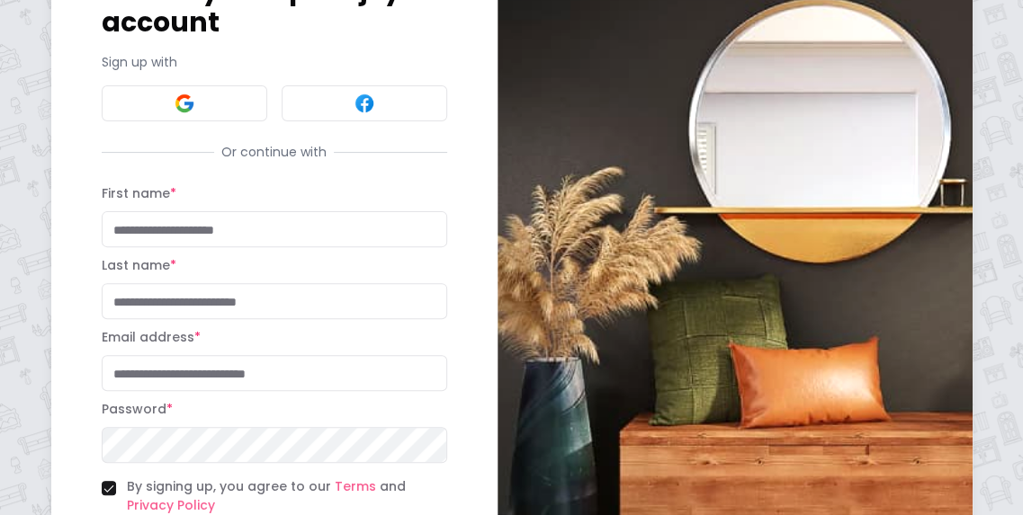
click at [140, 213] on input "First name *" at bounding box center [274, 229] width 345 height 36
type input "**"
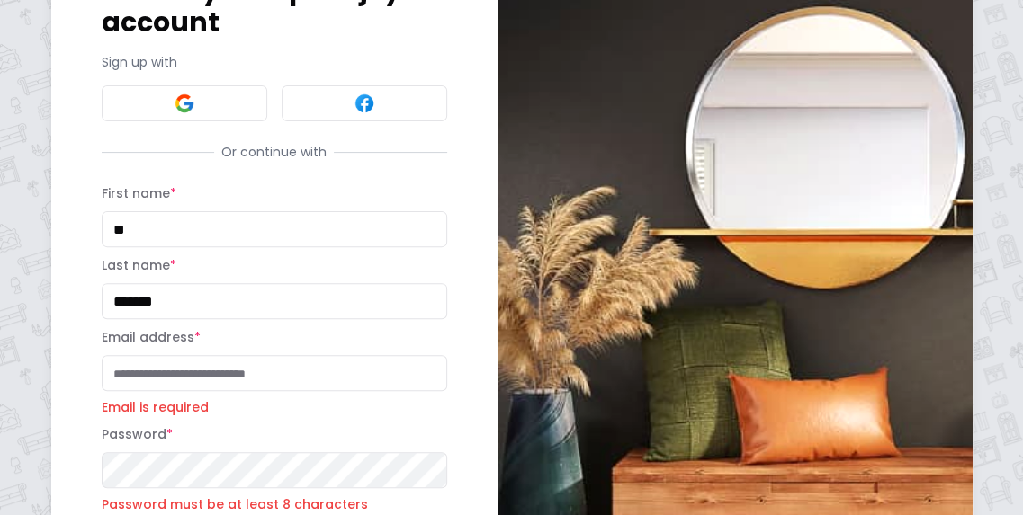
type input "*******"
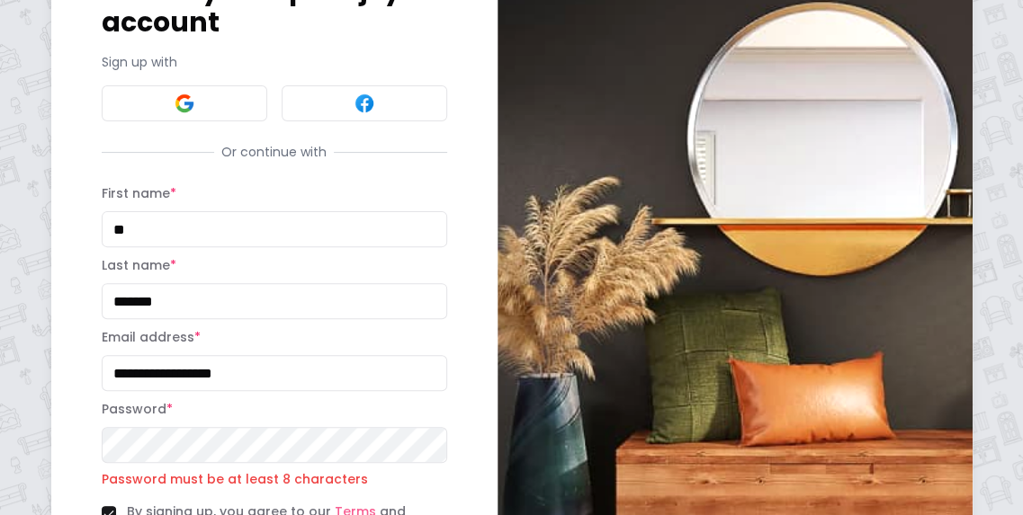
type input "**********"
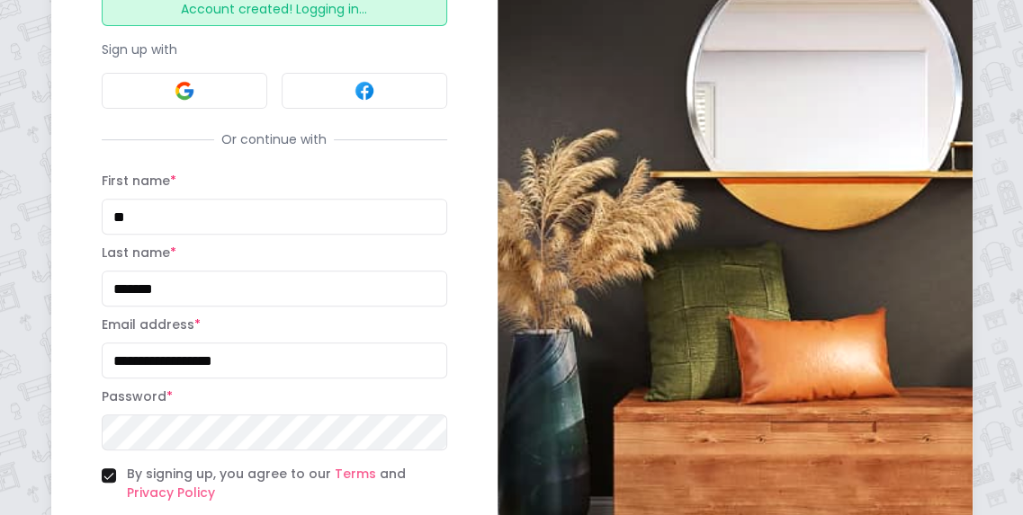
scroll to position [317, 0]
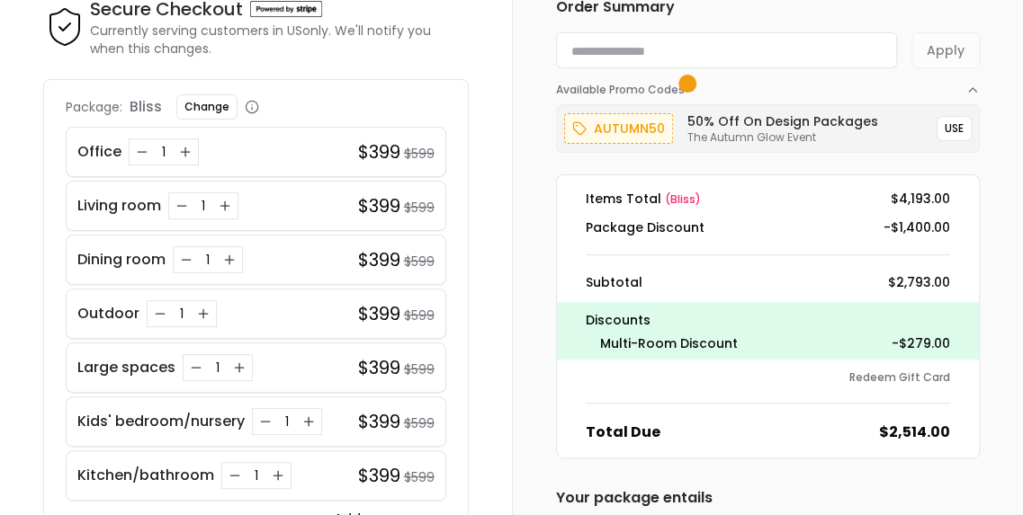
scroll to position [169, 0]
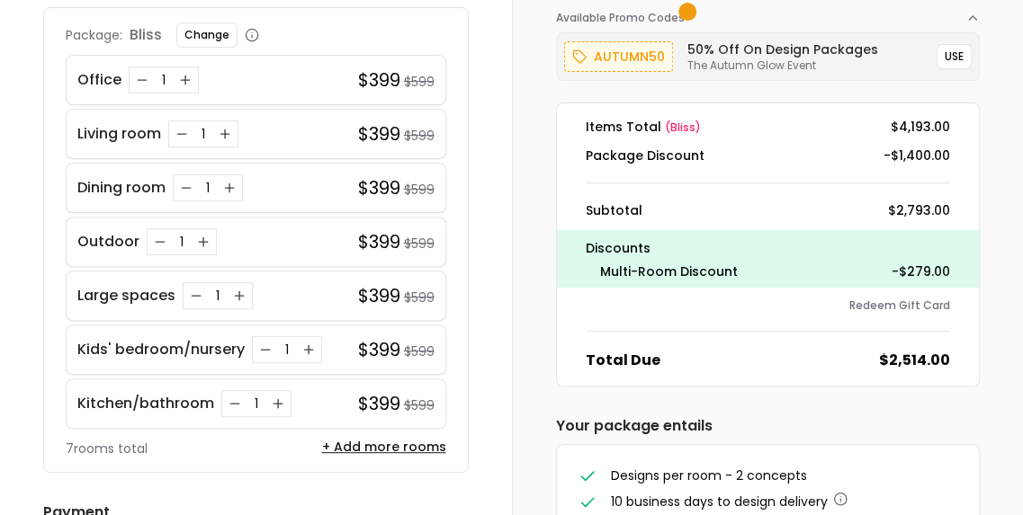
click at [308, 344] on icon "Increase quantity for Kids' bedroom/nursery" at bounding box center [308, 350] width 14 height 14
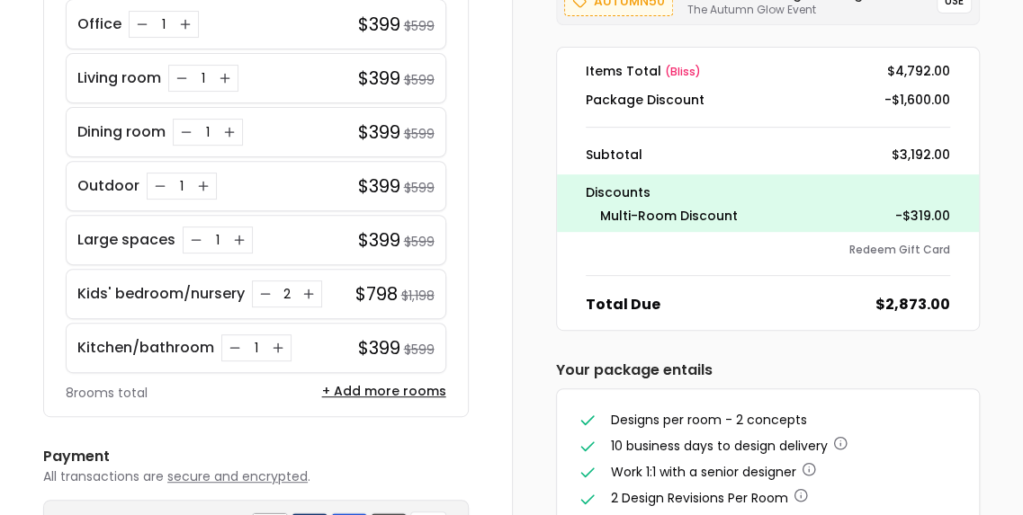
scroll to position [279, 0]
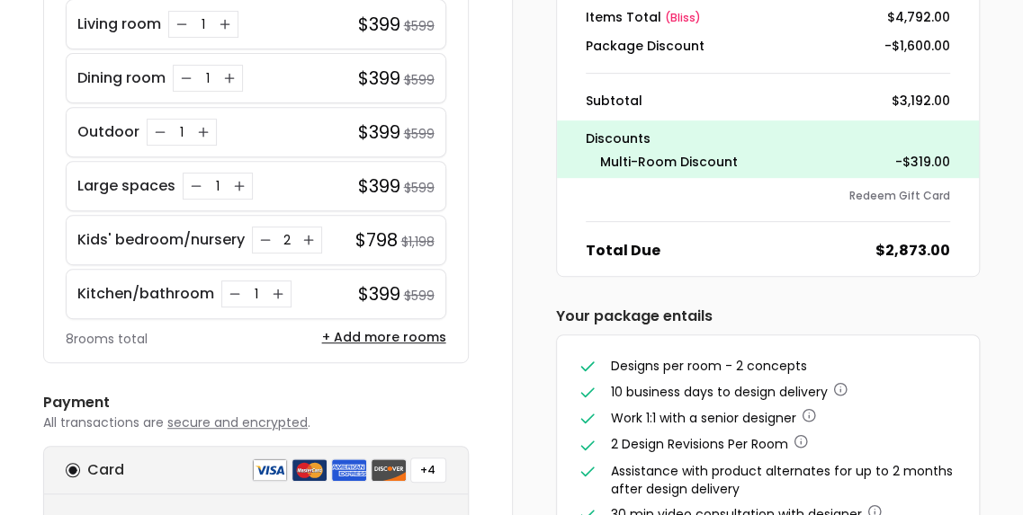
click at [278, 290] on icon "Increase quantity for Kitchen/bathroom" at bounding box center [278, 294] width 0 height 8
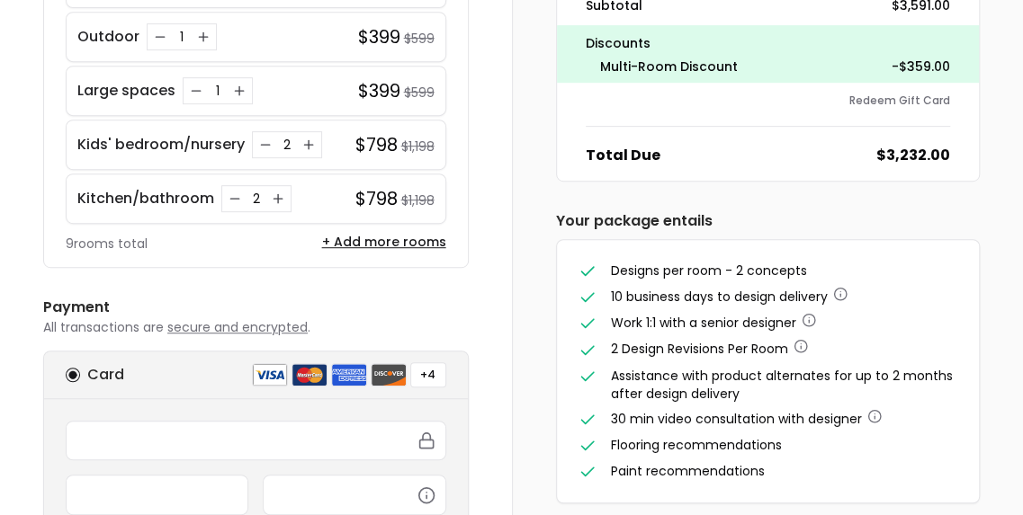
scroll to position [378, 0]
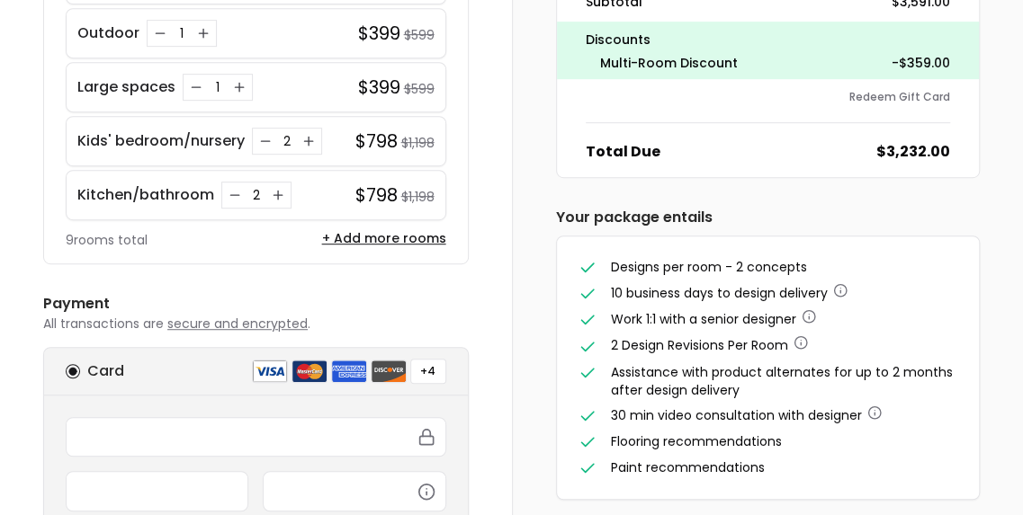
click at [70, 367] on icon "button" at bounding box center [72, 371] width 9 height 9
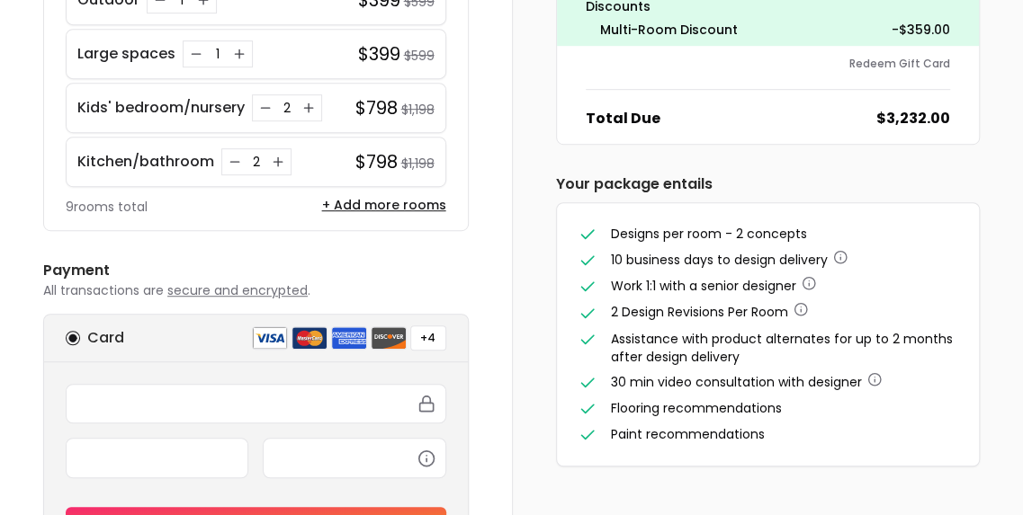
scroll to position [421, 0]
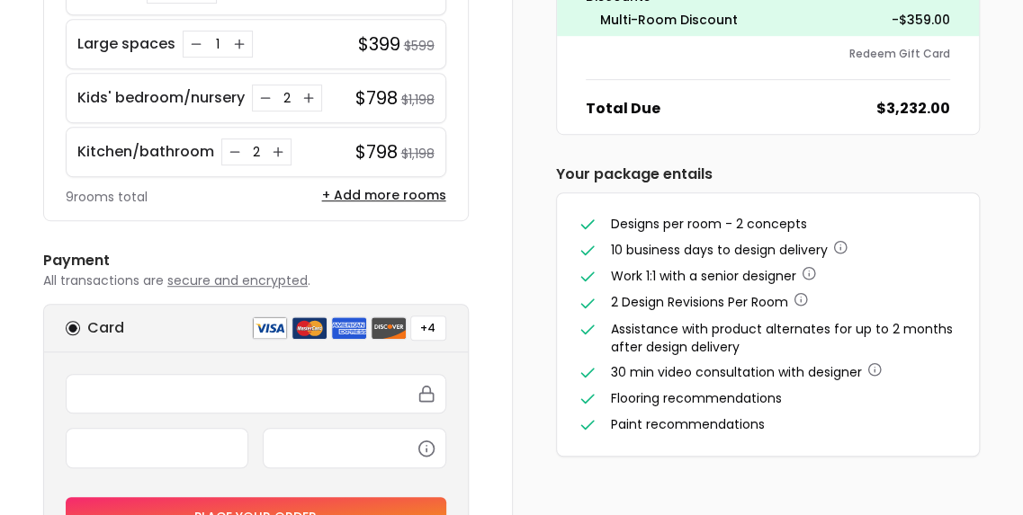
click at [103, 497] on button "Place your order" at bounding box center [256, 517] width 381 height 40
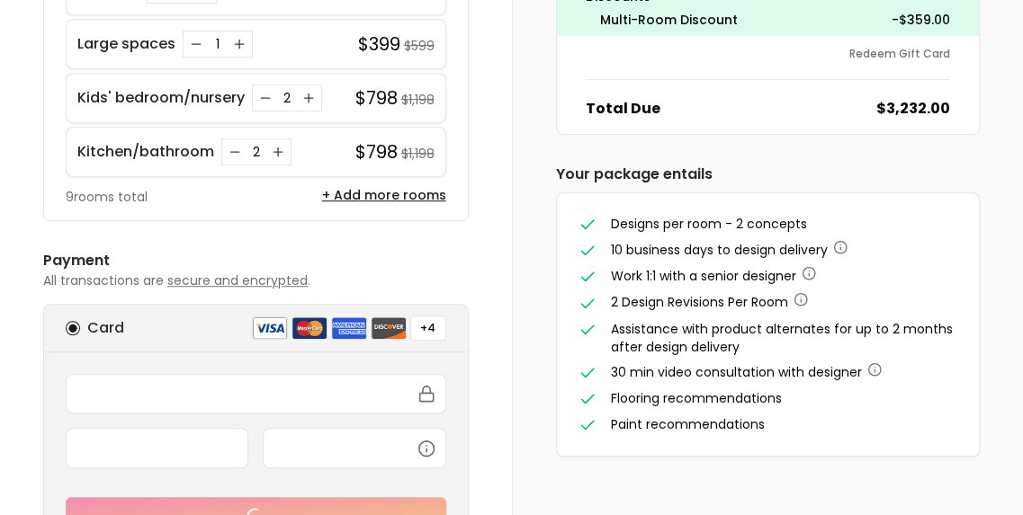
scroll to position [448, 0]
